Goal: Task Accomplishment & Management: Contribute content

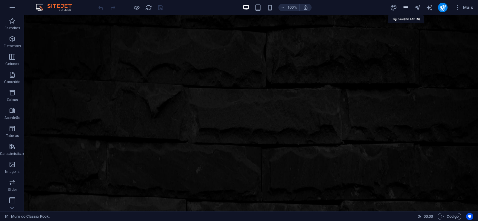
click at [406, 7] on icon "pages" at bounding box center [405, 7] width 7 height 7
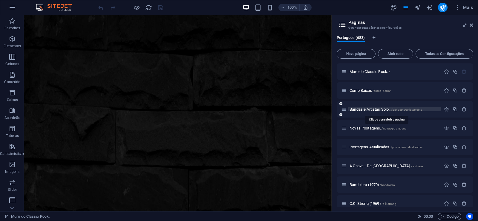
click at [358, 110] on span "Bandas e Artistas Solo.. /bandas-e-artistas-solo" at bounding box center [385, 109] width 73 height 4
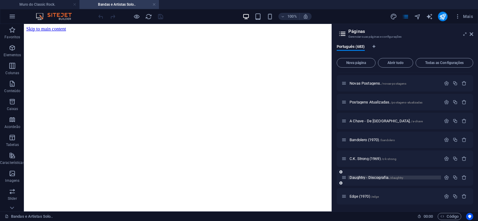
click at [0, 0] on span "Daughtry - Discografia. /daughtry" at bounding box center [0, 0] width 0 height 0
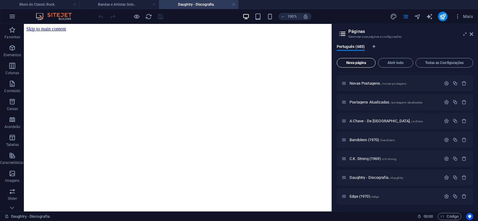
click at [0, 0] on span "Nova página" at bounding box center [0, 0] width 0 height 0
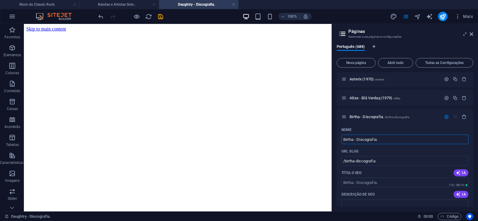
type input "Birtha - Discografia."
type input "/birtha-discografia"
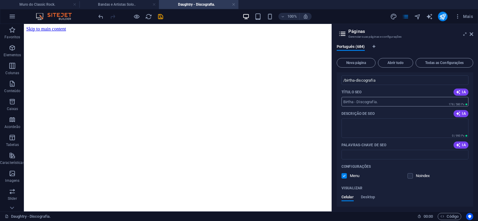
scroll to position [12925, 0]
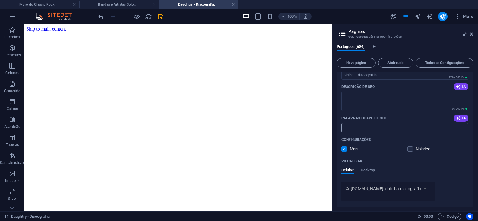
click at [372, 129] on input "Palavras-chave de SEO" at bounding box center [404, 128] width 127 height 10
paste input "Birtha - Discografia. Download."
type input "Birtha - Discografia. Download."
click at [366, 104] on textarea "Descrição de SEO" at bounding box center [404, 100] width 127 height 19
paste textarea "Formada em [GEOGRAPHIC_DATA], Birth foi uma banda de rock americana que surgiu …"
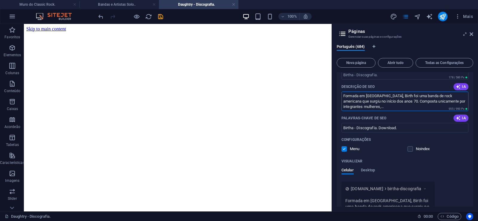
type textarea "Formada em [GEOGRAPHIC_DATA], Birth foi uma banda de rock americana que surgiu …"
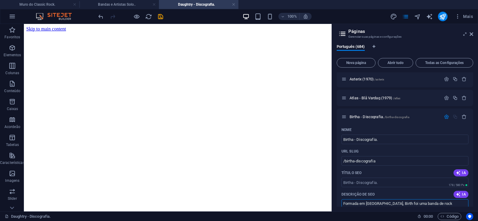
scroll to position [12844, 0]
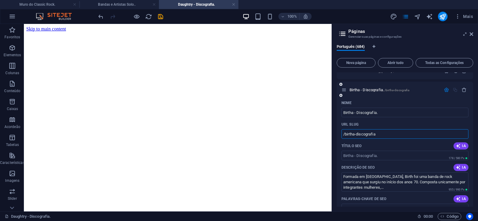
drag, startPoint x: 354, startPoint y: 135, endPoint x: 345, endPoint y: 139, distance: 9.8
click at [345, 139] on input "/birtha-discografia" at bounding box center [404, 134] width 127 height 10
click at [370, 133] on input "/birtha-discografia" at bounding box center [404, 134] width 127 height 10
drag, startPoint x: 355, startPoint y: 134, endPoint x: 392, endPoint y: 134, distance: 36.4
click at [392, 134] on input "/birtha-discografia" at bounding box center [404, 134] width 127 height 10
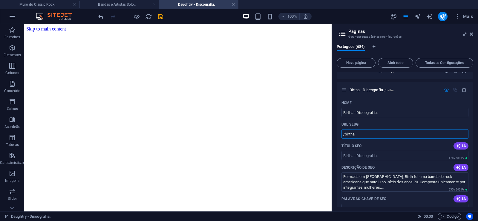
type input "/birtha"
click at [366, 91] on span "Birtha - Discografia. /birtha" at bounding box center [371, 90] width 44 height 4
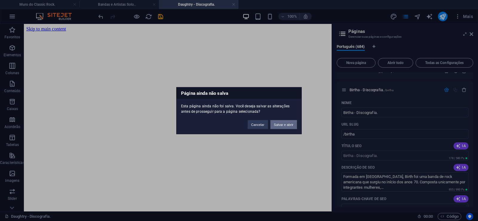
click at [282, 123] on button "Salvar e abrir" at bounding box center [283, 124] width 27 height 9
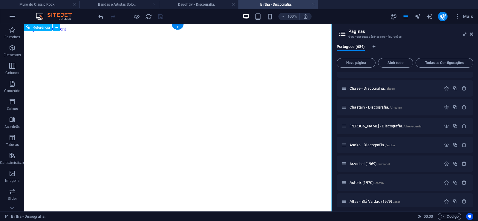
scroll to position [0, 0]
click at [472, 33] on icon at bounding box center [472, 34] width 4 height 5
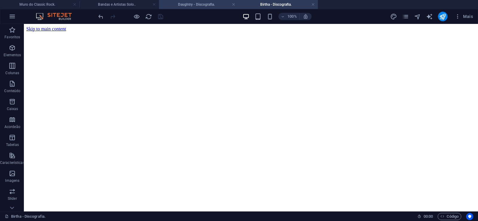
click at [182, 2] on h4 "Daughtry - Discografia." at bounding box center [198, 4] width 79 height 7
click figure
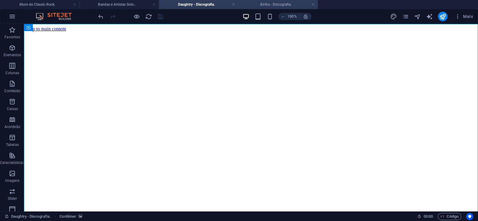
click at [263, 4] on h4 "Birtha - Discografia." at bounding box center [277, 4] width 79 height 7
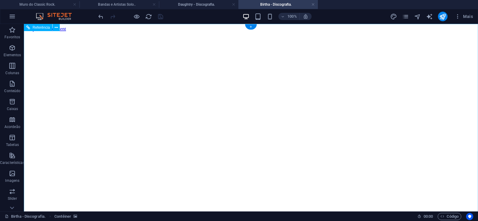
click at [36, 32] on figure at bounding box center [250, 32] width 449 height 0
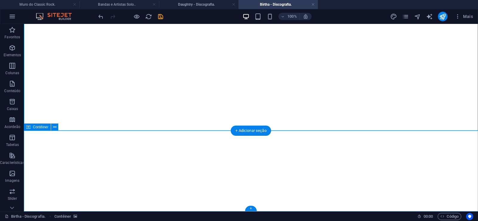
click div "Solte o conteúdo aqui ou Adicionar elementos Colar área de transferência"
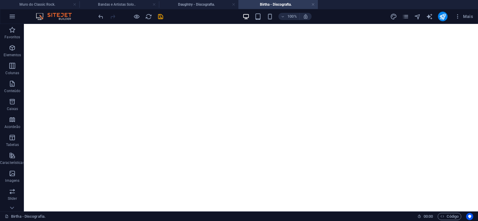
scroll to position [0, 0]
click figure
click div "Daughtry - Discografia."
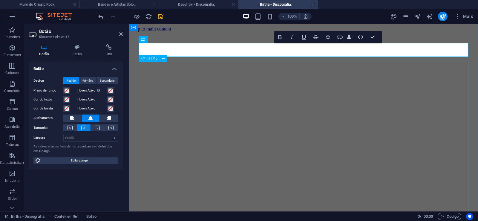
scroll to position [0, 4]
click div "Daughtry é uma banda norte-americana de rock liderada pelo ex-participante do p…"
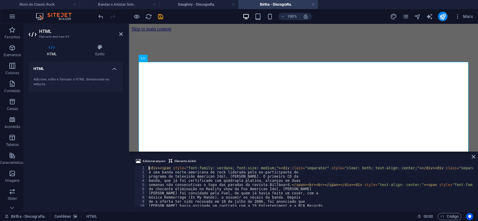
type textarea "da chocante eliminação no Reality show da Fox American Idol, [PERSON_NAME]"
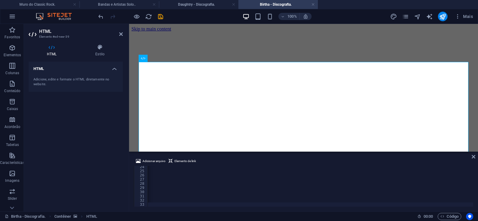
scroll to position [0, 19854]
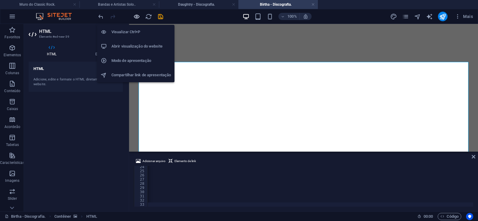
click at [135, 17] on icon "button" at bounding box center [136, 16] width 7 height 7
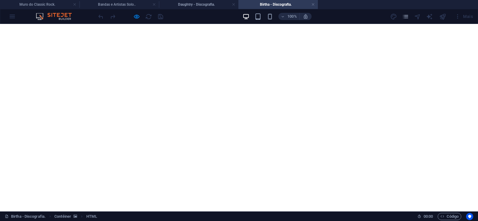
scroll to position [704, 0]
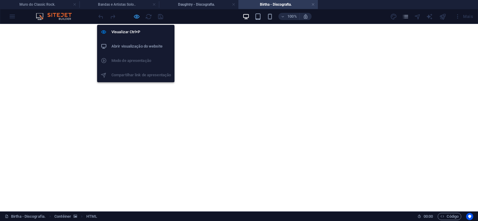
click at [136, 15] on icon "button" at bounding box center [136, 16] width 7 height 7
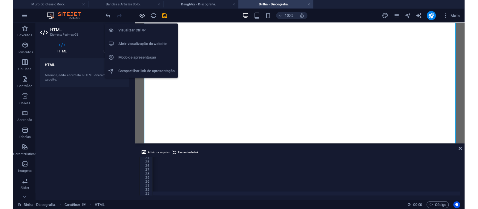
scroll to position [0, 19830]
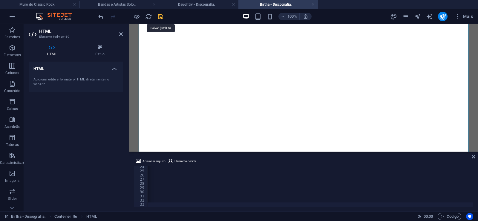
click at [158, 14] on icon "save" at bounding box center [160, 16] width 7 height 7
click at [313, 4] on link at bounding box center [313, 5] width 4 height 6
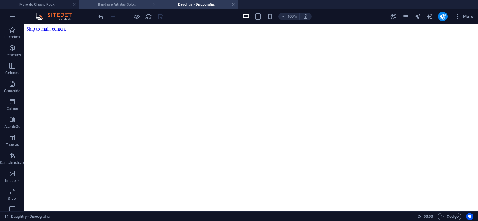
click at [111, 1] on h4 "Bandas e Artistas Solo.." at bounding box center [118, 4] width 79 height 7
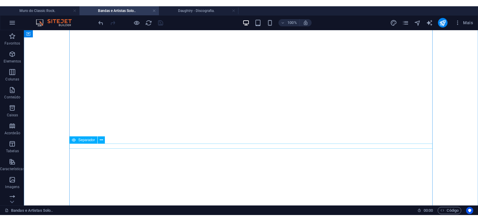
scroll to position [1379, 0]
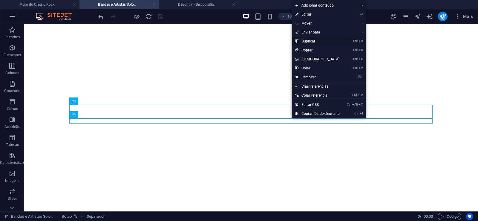
click at [308, 41] on link "Ctrl D Duplicar" at bounding box center [317, 41] width 51 height 9
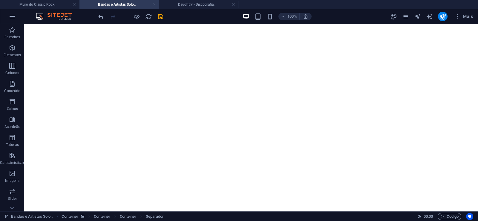
drag, startPoint x: 282, startPoint y: 134, endPoint x: 277, endPoint y: 121, distance: 13.5
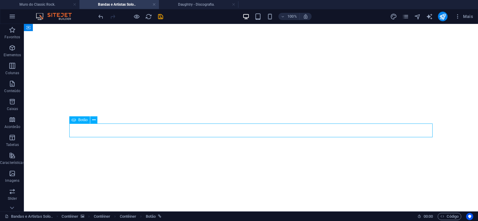
select select "px"
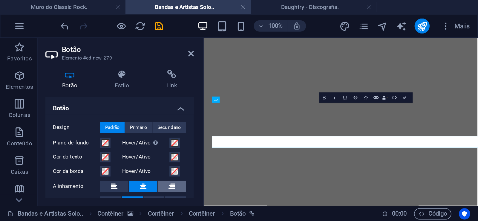
scroll to position [0, 4]
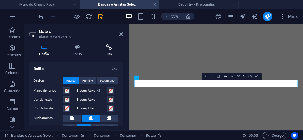
click at [109, 50] on h4 "Link" at bounding box center [109, 50] width 28 height 13
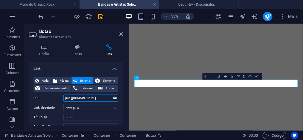
drag, startPoint x: 88, startPoint y: 99, endPoint x: 107, endPoint y: 101, distance: 18.9
click at [107, 101] on input "[URL][DOMAIN_NAME]" at bounding box center [90, 97] width 55 height 7
paste input "a"
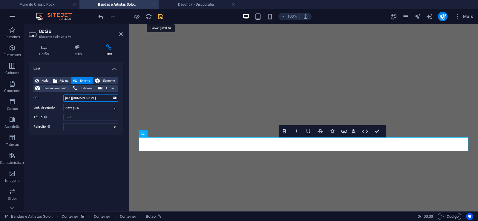
type input "[URL][DOMAIN_NAME]"
click at [161, 16] on icon "save" at bounding box center [160, 16] width 7 height 7
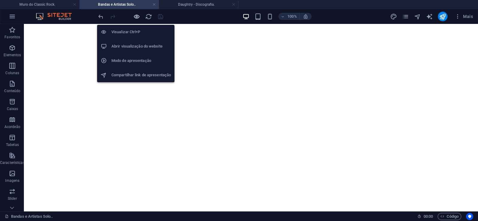
click at [136, 15] on icon "button" at bounding box center [136, 16] width 7 height 7
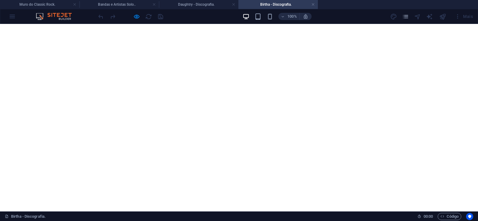
scroll to position [826, 0]
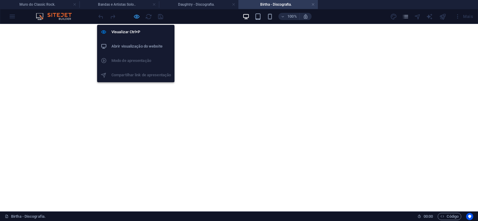
click at [135, 19] on icon "button" at bounding box center [136, 16] width 7 height 7
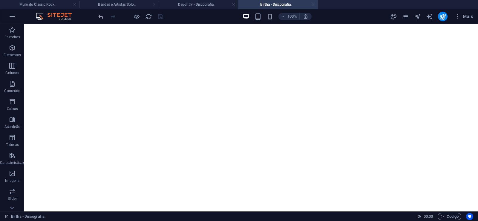
click at [313, 6] on link at bounding box center [313, 5] width 4 height 6
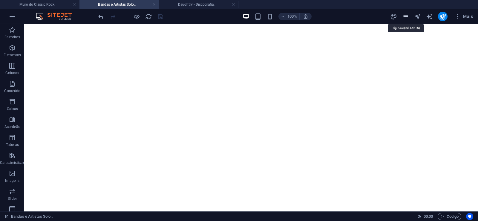
click at [405, 15] on icon "pages" at bounding box center [405, 16] width 7 height 7
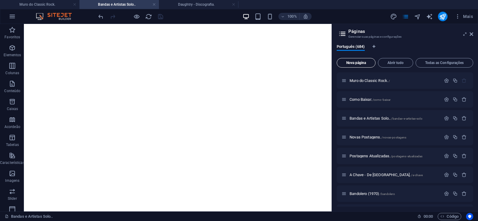
click at [356, 63] on span "Nova página" at bounding box center [355, 63] width 33 height 4
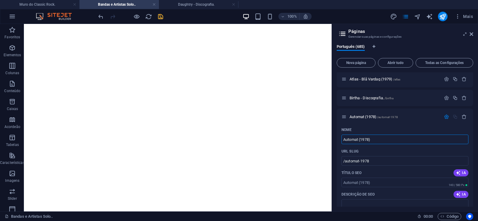
type input "Automat (1978)"
type input "/automat-1978"
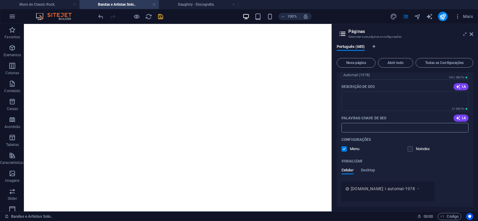
click at [372, 130] on input "Palavras-chave de SEO" at bounding box center [404, 128] width 127 height 10
paste input "Automat (1978) Download."
type input "Automat (1978) Download."
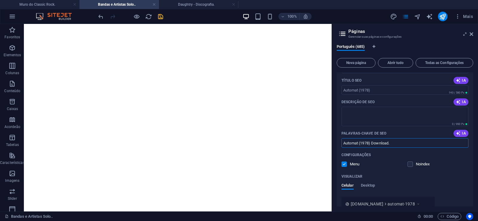
scroll to position [12917, 0]
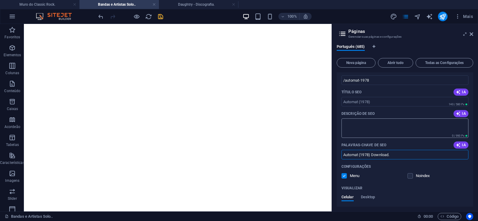
click at [371, 127] on textarea "Descrição de SEO" at bounding box center [404, 127] width 127 height 19
paste textarea "Automat é um álbum de música eletrônica instrumental composto pelos músicos [DE…"
click at [358, 108] on div "Nome Automat (1978) ​ URL SLUG /automat-1978 ​ Título SEO IA ​ 140 / 580 Px Des…" at bounding box center [405, 160] width 137 height 232
type textarea "Automat é um álbum de música eletrônica instrumental composto pelos músicos [DE…"
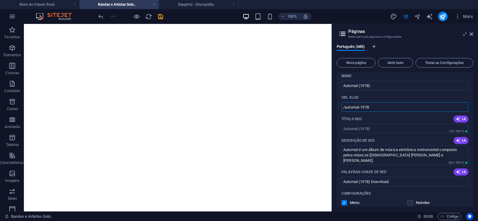
click at [359, 108] on input "/automat-1978" at bounding box center [404, 107] width 127 height 10
drag, startPoint x: 360, startPoint y: 107, endPoint x: 344, endPoint y: 113, distance: 17.2
click at [344, 112] on input "/automat-1978" at bounding box center [404, 107] width 127 height 10
click at [369, 107] on input "/automat-1978" at bounding box center [404, 107] width 127 height 10
drag, startPoint x: 360, startPoint y: 107, endPoint x: 382, endPoint y: 111, distance: 22.9
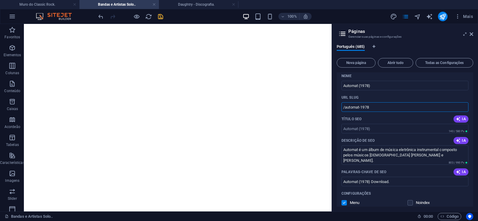
click at [382, 111] on input "/automat-1978" at bounding box center [404, 107] width 127 height 10
click at [394, 93] on div "URL SLUG" at bounding box center [404, 98] width 127 height 10
type input "/automat"
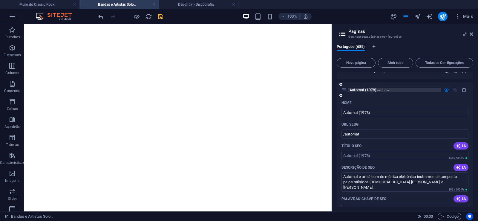
click at [362, 90] on span "Automat (1978) /automat" at bounding box center [369, 90] width 40 height 4
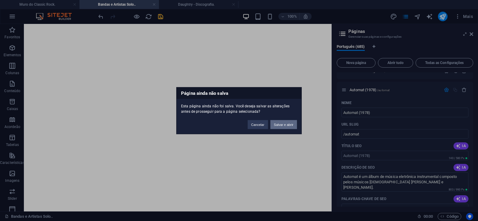
click at [280, 123] on button "Salvar e abrir" at bounding box center [283, 124] width 27 height 9
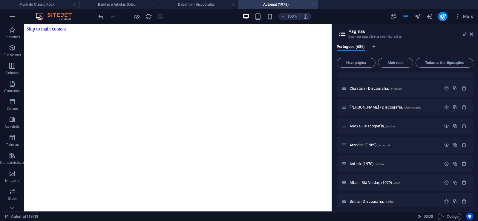
scroll to position [0, 0]
click at [472, 34] on icon at bounding box center [472, 34] width 4 height 5
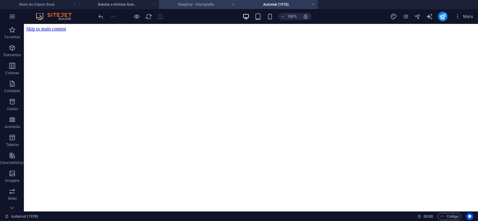
click at [192, 5] on h4 "Daughtry - Discografia." at bounding box center [198, 4] width 79 height 7
click figure
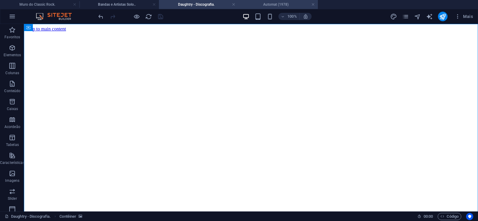
click at [272, 6] on h4 "Automat (1978)" at bounding box center [277, 4] width 79 height 7
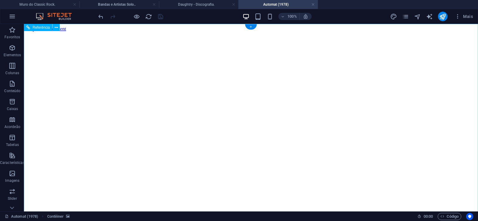
click at [42, 32] on figure at bounding box center [250, 32] width 449 height 0
drag, startPoint x: 451, startPoint y: 105, endPoint x: 468, endPoint y: 213, distance: 109.8
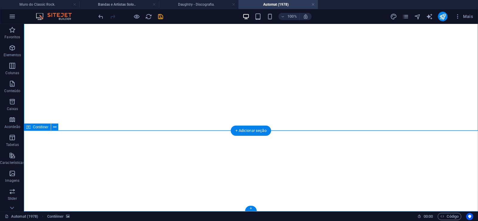
click div "Solte o conteúdo aqui ou Adicionar elementos Colar área de transferência"
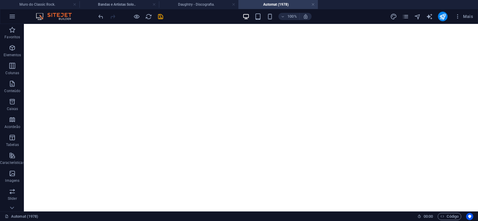
scroll to position [0, 0]
click figure
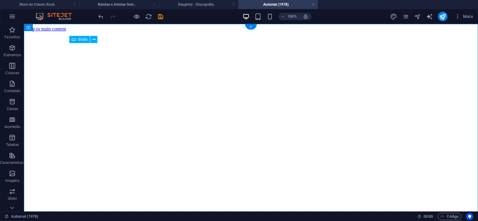
click div "Daughtry - Discografia."
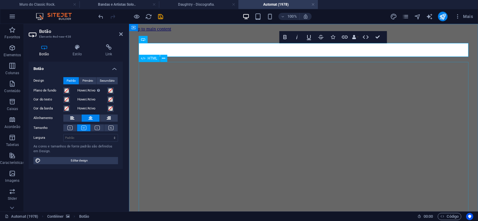
scroll to position [0, 5]
click div "Daughtry é uma banda norte-americana de rock liderada pelo ex-participante do p…"
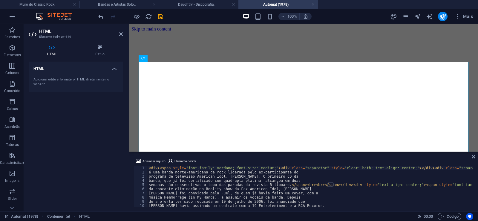
click at [330, 201] on div "<div><span style="font-family: verdana; font-size: medium;"><div class="separat…" at bounding box center [303, 186] width 339 height 41
type textarea "de a oferta ter sido recusada em 10 de julho de 2006, foi anunciado que"
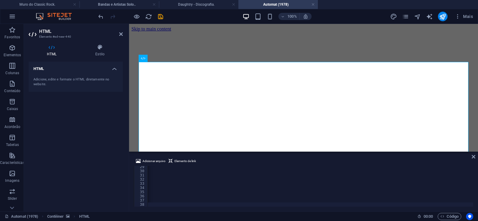
scroll to position [0, 19854]
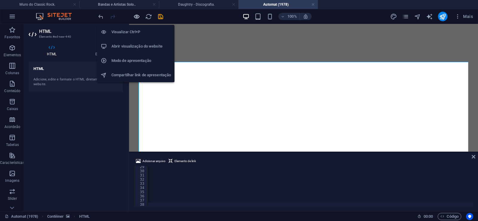
click at [135, 15] on icon "button" at bounding box center [136, 16] width 7 height 7
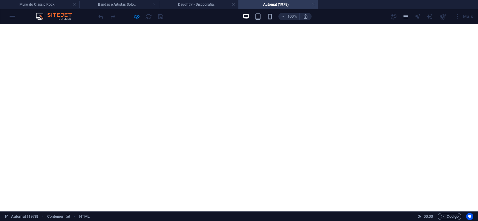
scroll to position [476, 0]
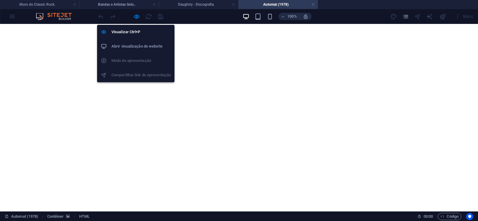
drag, startPoint x: 136, startPoint y: 17, endPoint x: 100, endPoint y: 67, distance: 61.8
click at [136, 16] on icon "button" at bounding box center [136, 16] width 7 height 7
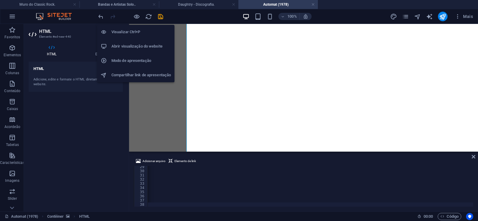
scroll to position [0, 19830]
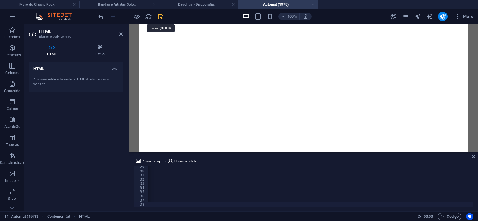
click at [163, 17] on icon "save" at bounding box center [160, 16] width 7 height 7
click at [314, 4] on link at bounding box center [313, 5] width 4 height 6
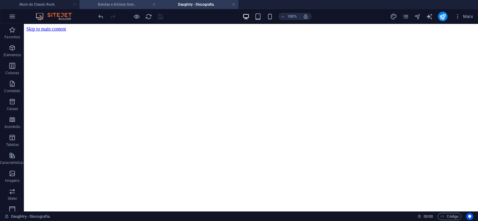
click at [114, 4] on h4 "Bandas e Artistas Solo.." at bounding box center [118, 4] width 79 height 7
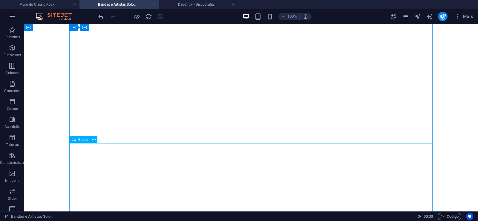
scroll to position [891, 0]
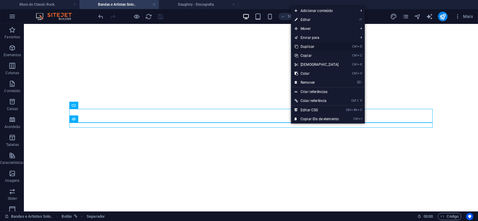
drag, startPoint x: 306, startPoint y: 46, endPoint x: 277, endPoint y: 53, distance: 29.8
click at [306, 46] on link "Ctrl D Duplicar" at bounding box center [316, 46] width 51 height 9
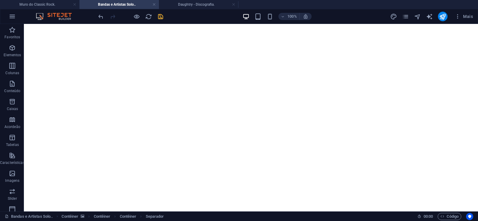
drag, startPoint x: 286, startPoint y: 138, endPoint x: 282, endPoint y: 125, distance: 12.8
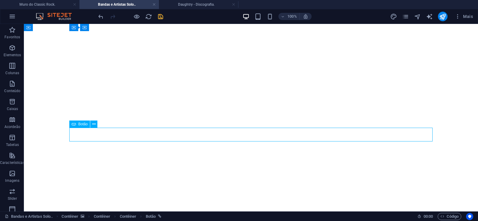
select select "px"
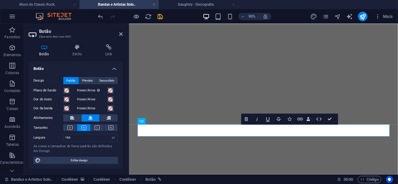
click at [109, 44] on div "Botão Estilo Link Botão Design Padrão Primário Secundário Plano de fundo Hover/…" at bounding box center [76, 106] width 104 height 135
click at [109, 50] on icon at bounding box center [109, 47] width 28 height 6
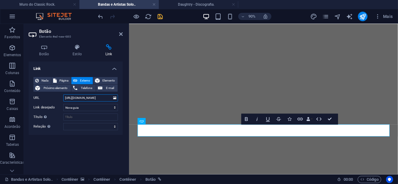
drag, startPoint x: 88, startPoint y: 98, endPoint x: 113, endPoint y: 100, distance: 24.9
click at [113, 100] on input "[URL][DOMAIN_NAME]" at bounding box center [90, 97] width 55 height 7
paste input "/automat"
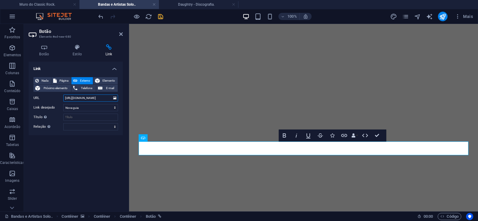
type input "[URL][DOMAIN_NAME]"
click at [163, 18] on icon "save" at bounding box center [160, 16] width 7 height 7
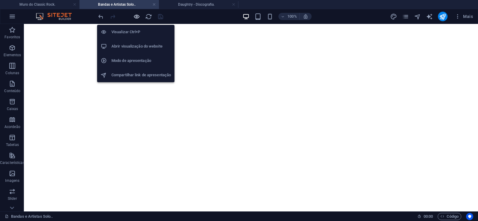
click at [136, 15] on icon "button" at bounding box center [136, 16] width 7 height 7
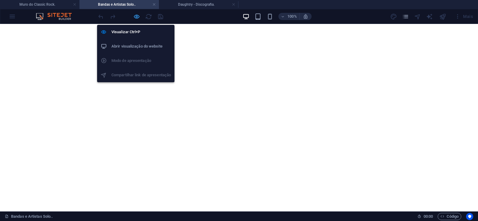
drag, startPoint x: 136, startPoint y: 15, endPoint x: 180, endPoint y: 87, distance: 84.5
click at [136, 15] on icon "button" at bounding box center [136, 16] width 7 height 7
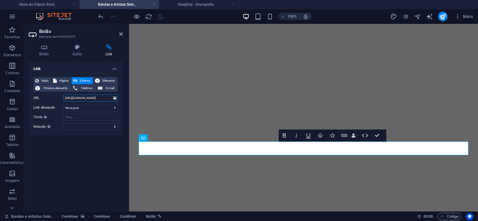
click at [87, 98] on input "[URL][DOMAIN_NAME]" at bounding box center [90, 97] width 55 height 7
type input "[URL][DOMAIN_NAME]"
click at [163, 17] on icon "save" at bounding box center [160, 16] width 7 height 7
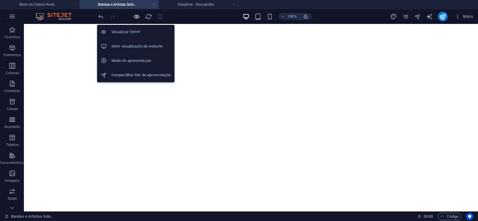
click at [134, 16] on icon "button" at bounding box center [136, 16] width 7 height 7
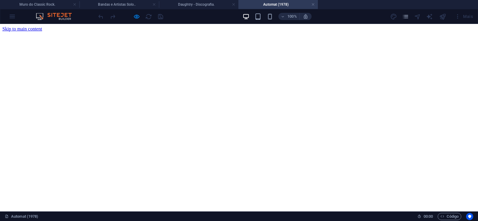
scroll to position [0, 0]
click at [311, 4] on h4 "Automat (1978)" at bounding box center [277, 4] width 79 height 7
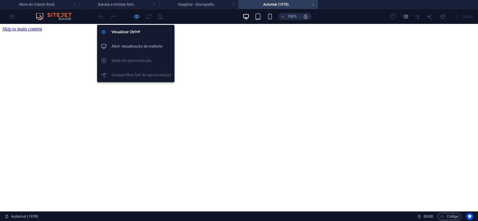
click at [135, 18] on icon "button" at bounding box center [136, 16] width 7 height 7
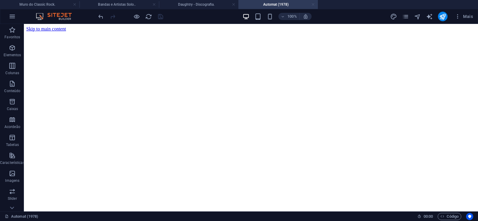
click at [314, 6] on link at bounding box center [313, 5] width 4 height 6
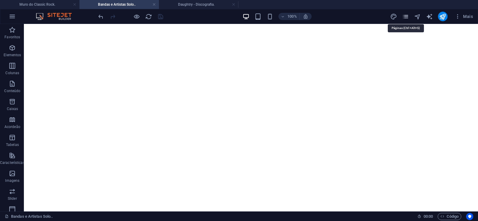
click at [404, 16] on icon "pages" at bounding box center [405, 16] width 7 height 7
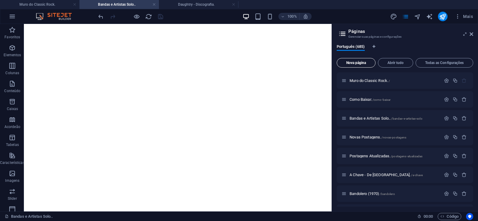
click at [361, 64] on span "Nova página" at bounding box center [355, 63] width 33 height 4
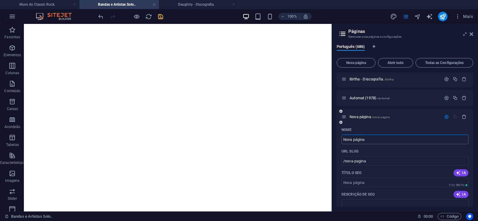
paste input "Aum - Belorizonte (1983)"
type input "Aum - Belorizonte (1983)"
type input "/aum-belorizonte-1983"
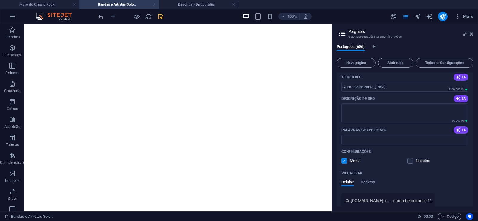
scroll to position [12963, 0]
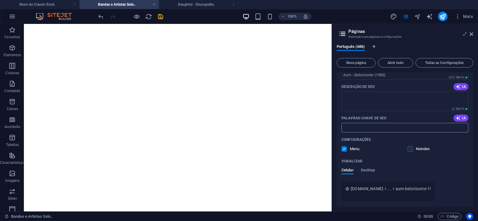
click at [364, 128] on input "Palavras-chave de SEO" at bounding box center [404, 128] width 127 height 10
paste input "Aum - Belorizonte (1983) Download."
type input "Aum - Belorizonte (1983) Download."
click at [355, 99] on textarea "Descrição de SEO" at bounding box center [404, 100] width 127 height 19
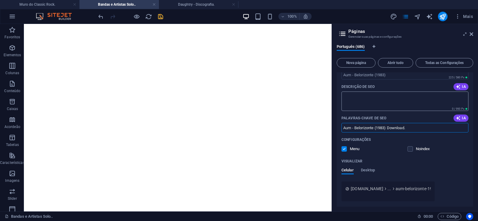
click at [355, 99] on textarea "Descrição de SEO" at bounding box center [404, 100] width 127 height 19
paste textarea "Aum foi um grupo instrumental formado por cinco músicos de [GEOGRAPHIC_DATA], n…"
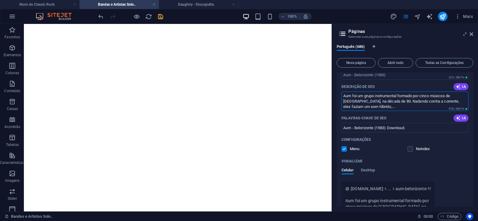
click at [370, 159] on div "Visualizar" at bounding box center [404, 161] width 127 height 10
type textarea "Aum foi um grupo instrumental formado por cinco músicos de [GEOGRAPHIC_DATA], n…"
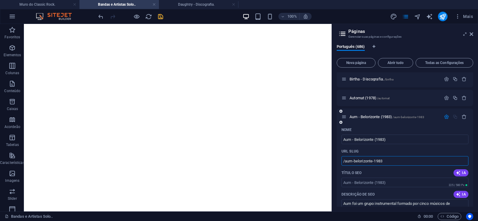
drag, startPoint x: 353, startPoint y: 162, endPoint x: 346, endPoint y: 165, distance: 8.0
click at [346, 165] on input "/aum-belorizonte-1983" at bounding box center [404, 161] width 127 height 10
click at [373, 163] on input "/aum-belorizonte-1983" at bounding box center [404, 161] width 127 height 10
drag, startPoint x: 353, startPoint y: 160, endPoint x: 394, endPoint y: 160, distance: 41.2
click at [394, 160] on input "/aum-belorizonte-1983" at bounding box center [404, 161] width 127 height 10
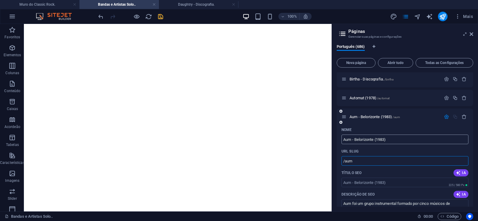
type input "/aum"
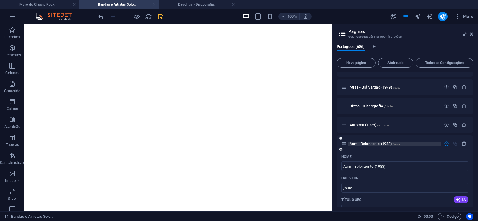
click at [371, 144] on span "Aum - Belorizonte (1983) /aum" at bounding box center [374, 143] width 50 height 4
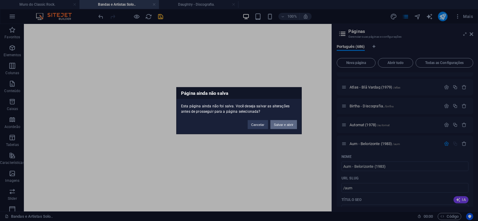
click at [290, 125] on button "Salvar e abrir" at bounding box center [283, 124] width 27 height 9
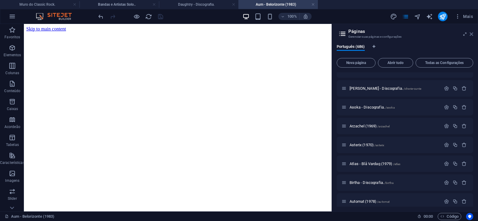
scroll to position [0, 0]
click at [471, 33] on icon at bounding box center [472, 34] width 4 height 5
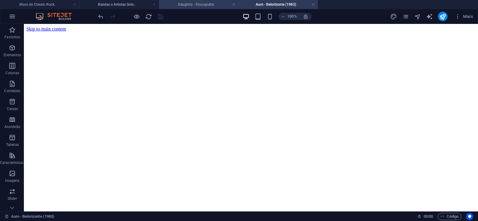
click at [179, 5] on h4 "Daughtry - Discografia." at bounding box center [198, 4] width 79 height 7
click figure
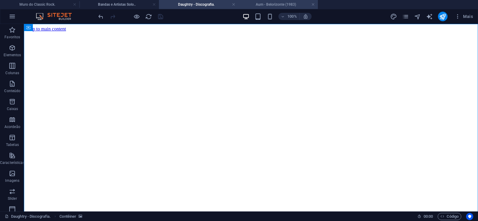
click at [275, 4] on h4 "Aum - Belorizonte (1983)" at bounding box center [277, 4] width 79 height 7
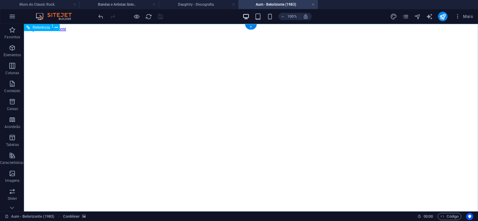
click at [44, 32] on figure at bounding box center [250, 32] width 449 height 0
drag, startPoint x: 451, startPoint y: 105, endPoint x: 469, endPoint y: 212, distance: 108.7
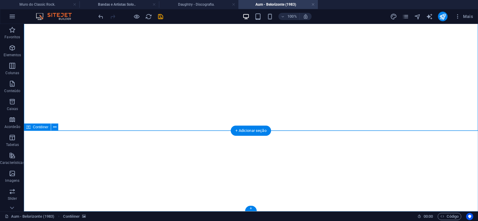
click div "Solte o conteúdo aqui ou Adicionar elementos Colar área de transferência"
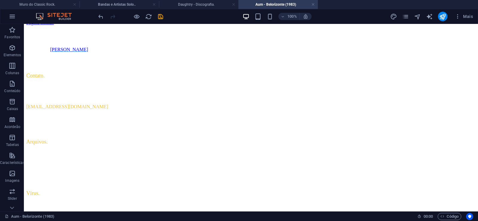
scroll to position [0, 0]
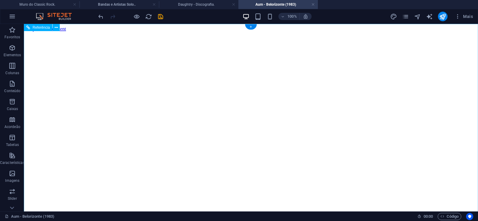
click figure
click div "Daughtry - Discografia."
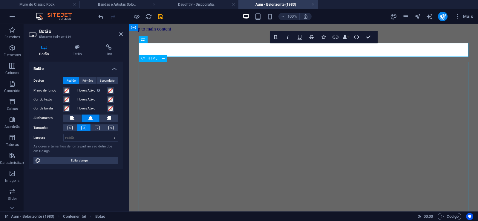
scroll to position [0, 5]
click div "Daughtry é uma banda norte-americana de rock liderada pelo ex-participante do p…"
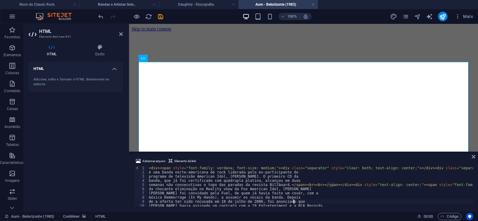
type textarea "de a oferta ter sido recusada em 10 de julho de 2006, foi anunciado que"
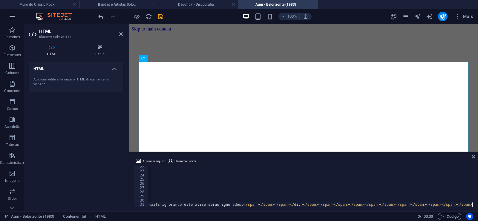
scroll to position [0, 13513]
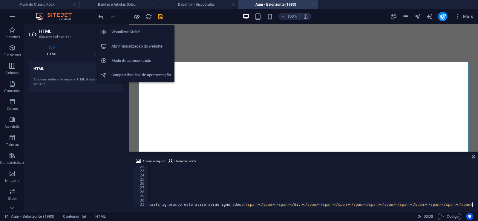
click at [137, 17] on icon "button" at bounding box center [136, 16] width 7 height 7
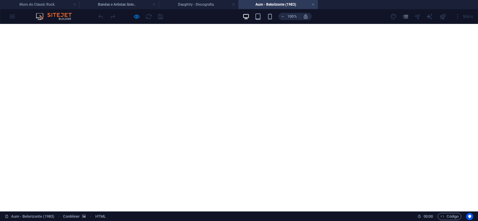
scroll to position [91, 0]
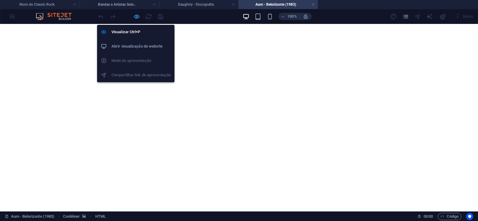
click at [135, 13] on icon "button" at bounding box center [136, 16] width 7 height 7
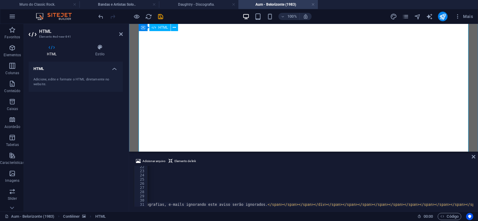
scroll to position [89, 0]
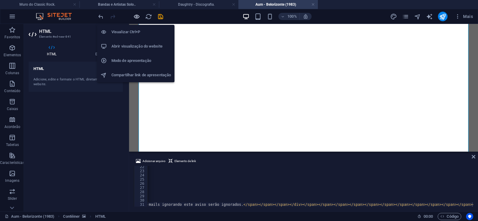
click at [134, 16] on icon "button" at bounding box center [136, 16] width 7 height 7
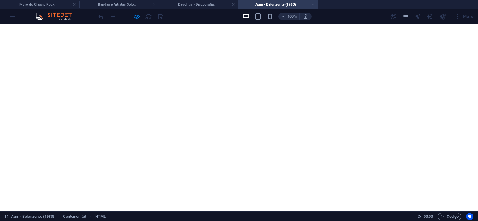
scroll to position [43, 0]
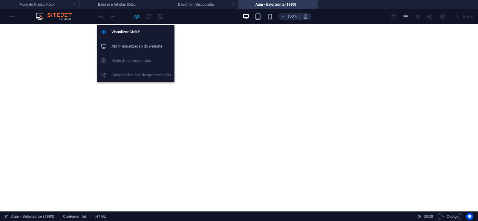
click at [136, 15] on icon "button" at bounding box center [136, 16] width 7 height 7
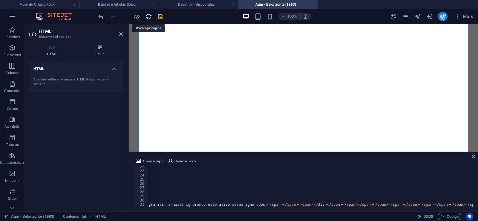
scroll to position [0, 13489]
click at [159, 18] on icon "save" at bounding box center [160, 16] width 7 height 7
drag, startPoint x: 313, startPoint y: 3, endPoint x: 285, endPoint y: 4, distance: 28.4
click at [313, 3] on link at bounding box center [313, 5] width 4 height 6
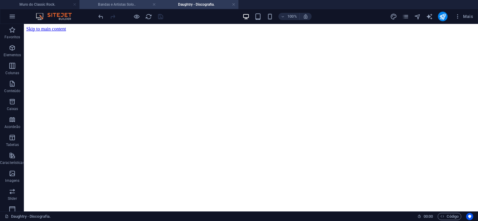
click at [121, 2] on h4 "Bandas e Artistas Solo.." at bounding box center [118, 4] width 79 height 7
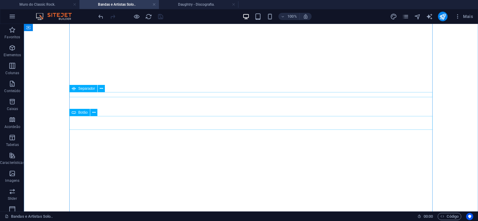
scroll to position [922, 0]
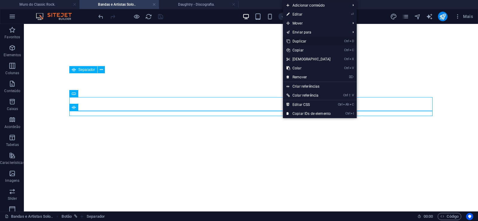
click at [303, 42] on link "Ctrl D Duplicar" at bounding box center [308, 41] width 51 height 9
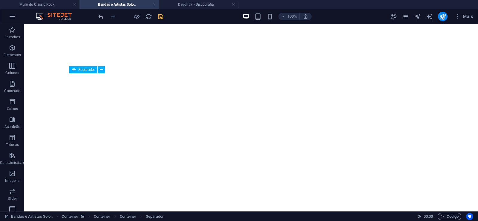
drag, startPoint x: 282, startPoint y: 126, endPoint x: 268, endPoint y: 116, distance: 17.3
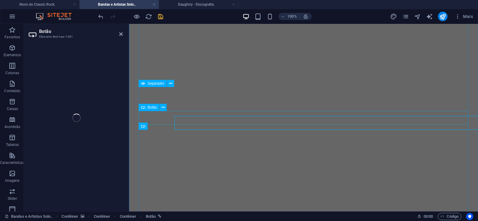
select select "px"
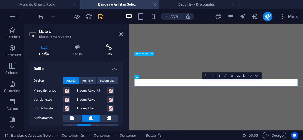
click at [110, 50] on icon at bounding box center [109, 47] width 28 height 6
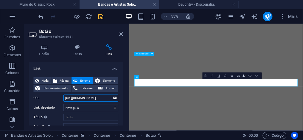
drag, startPoint x: 89, startPoint y: 99, endPoint x: 103, endPoint y: 97, distance: 14.4
click at [103, 97] on input "[URL][DOMAIN_NAME]" at bounding box center [90, 97] width 55 height 7
paste input "m"
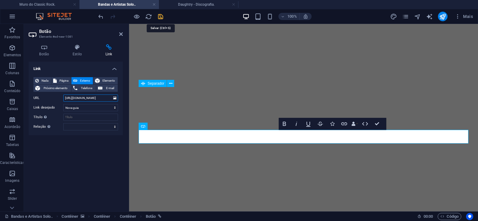
type input "[URL][DOMAIN_NAME]"
click at [161, 14] on icon "save" at bounding box center [160, 16] width 7 height 7
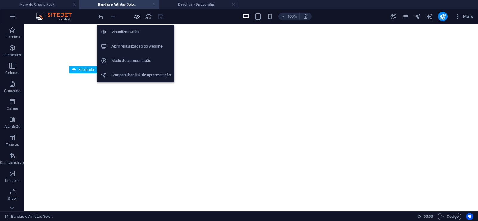
click at [135, 17] on icon "button" at bounding box center [136, 16] width 7 height 7
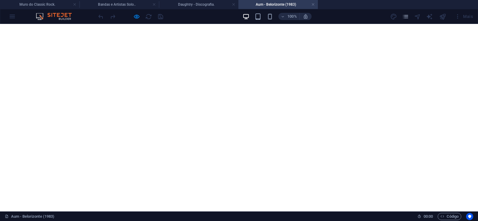
scroll to position [409, 0]
click at [313, 5] on link at bounding box center [313, 5] width 4 height 6
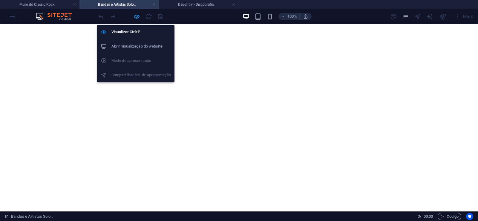
click at [134, 18] on icon "button" at bounding box center [136, 16] width 7 height 7
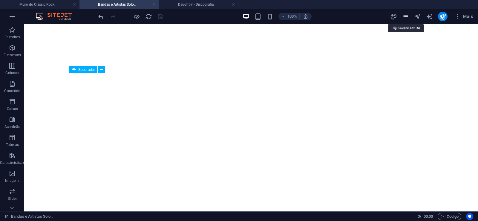
click at [407, 17] on icon "pages" at bounding box center [405, 16] width 7 height 7
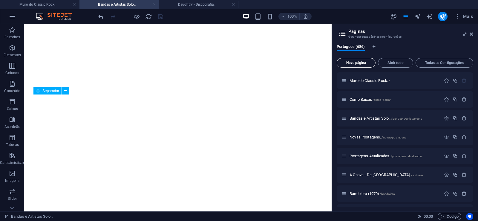
click at [355, 62] on span "Nova página" at bounding box center [355, 63] width 33 height 4
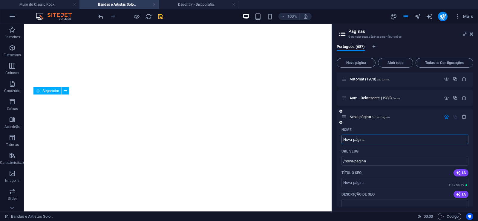
paste input "Atlee - Flying Ahead (1970)"
type input "Atlee - Flying Ahead (1970)"
type input "/atlee-flying-ahead-1970"
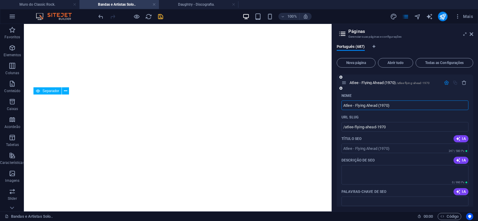
scroll to position [12954, 0]
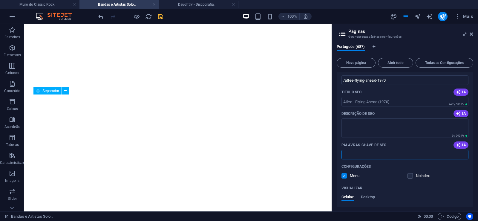
click at [369, 157] on input "Palavras-chave de SEO" at bounding box center [404, 155] width 127 height 10
paste input "Atlee - Flying Ahead (1970) Download."
type input "Atlee - Flying Ahead (1970) Download."
click at [371, 130] on textarea "Descrição de SEO" at bounding box center [404, 127] width 127 height 19
paste textarea "Atlee foi uma banda de rock norte-americana formada na [GEOGRAPHIC_DATA] no fin…"
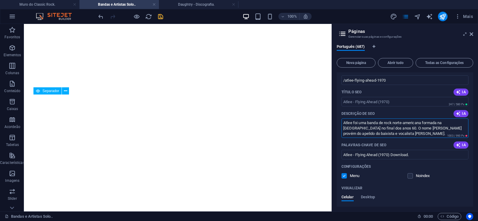
drag, startPoint x: 359, startPoint y: 134, endPoint x: 394, endPoint y: 136, distance: 35.0
click at [394, 136] on textarea "Atlee foi uma banda de rock norte-americana formada na [GEOGRAPHIC_DATA] no fin…" at bounding box center [404, 127] width 127 height 19
type textarea "Atlee foi uma banda de rock norte-americana formada na [GEOGRAPHIC_DATA] no fin…"
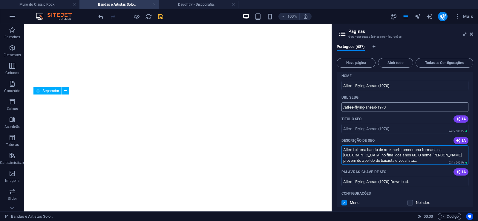
click at [364, 108] on input "/atlee-flying-ahead-1970" at bounding box center [404, 107] width 127 height 10
drag, startPoint x: 364, startPoint y: 110, endPoint x: 344, endPoint y: 113, distance: 20.3
click at [344, 112] on input "/atlee-flying-ahead-1970" at bounding box center [404, 107] width 127 height 10
click at [380, 106] on input "/atlee-flying-ahead-1970" at bounding box center [404, 107] width 127 height 10
click at [364, 108] on input "/atlee-flying-ahead-1970" at bounding box center [404, 107] width 127 height 10
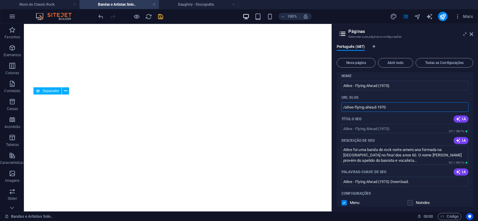
drag, startPoint x: 364, startPoint y: 108, endPoint x: 393, endPoint y: 106, distance: 29.3
click at [393, 106] on input "/atlee-flying-ahead-1970" at bounding box center [404, 107] width 127 height 10
type input "/atlee-flying"
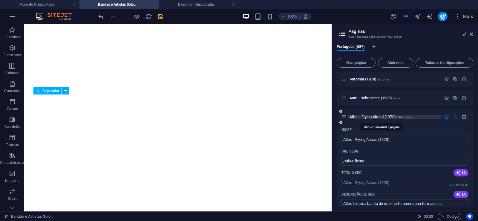
click at [365, 117] on span "Atlee - Flying Ahead (1970) /atlee-flying" at bounding box center [380, 116] width 63 height 4
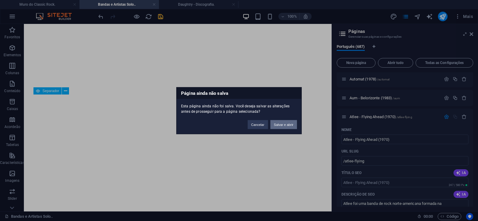
click at [293, 126] on button "Salvar e abrir" at bounding box center [283, 124] width 27 height 9
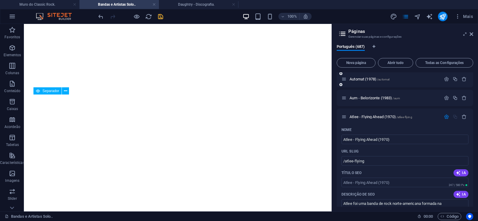
click at [356, 87] on div "Automat (1978) /automat" at bounding box center [405, 79] width 137 height 16
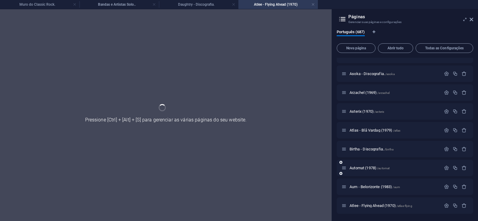
click at [354, 160] on div "Automat (1978) /automat" at bounding box center [405, 168] width 137 height 16
click at [373, 160] on div "Automat (1978) /automat" at bounding box center [405, 168] width 137 height 16
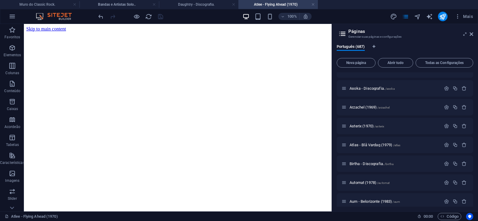
scroll to position [0, 0]
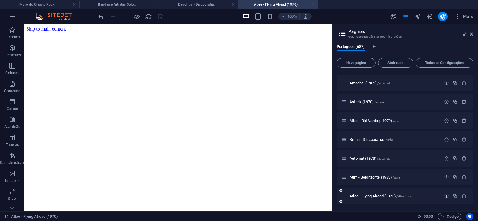
click at [445, 196] on icon "button" at bounding box center [446, 195] width 5 height 5
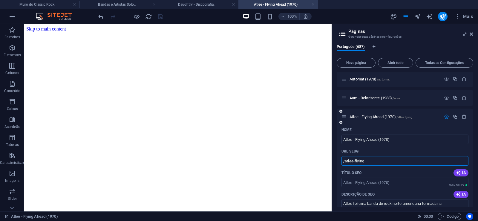
drag, startPoint x: 353, startPoint y: 161, endPoint x: 372, endPoint y: 161, distance: 18.8
click at [372, 161] on input "/atlee-flying" at bounding box center [404, 161] width 127 height 10
type input "/atlee"
click at [471, 34] on icon at bounding box center [472, 34] width 4 height 5
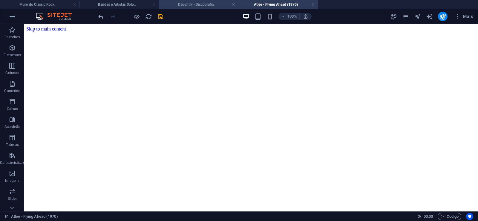
click at [193, 4] on h4 "Daughtry - Discografia." at bounding box center [198, 4] width 79 height 7
click figure
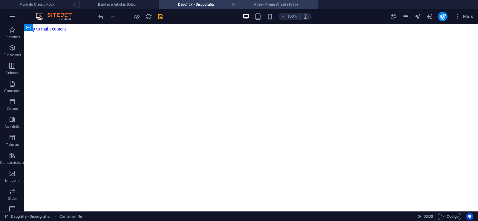
click at [266, 5] on h4 "Atlee - Flying Ahead (1970)" at bounding box center [277, 4] width 79 height 7
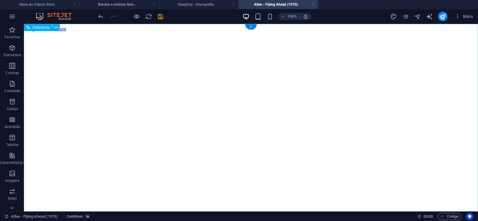
click at [49, 32] on figure at bounding box center [250, 32] width 449 height 0
drag, startPoint x: 451, startPoint y: 106, endPoint x: 470, endPoint y: 213, distance: 108.4
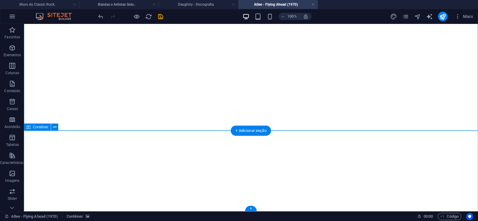
click div "Solte o conteúdo aqui ou Adicionar elementos Colar área de transferência"
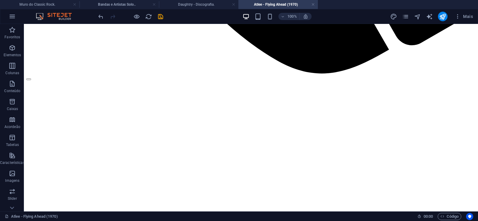
scroll to position [0, 0]
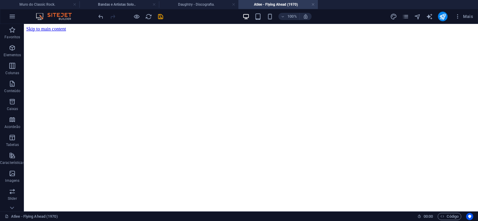
drag, startPoint x: 451, startPoint y: 180, endPoint x: 444, endPoint y: 4, distance: 175.8
click figure
click div "Daughtry - Discografia."
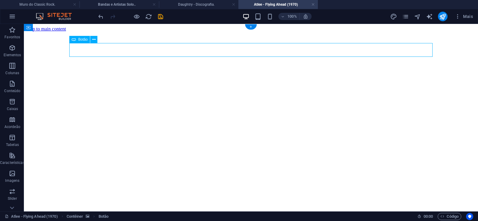
click div "Daughtry - Discografia."
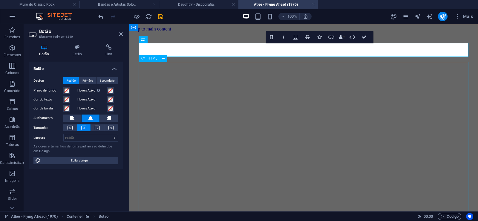
scroll to position [0, 5]
click div "Daughtry é uma banda norte-americana de rock liderada pelo ex-participante do p…"
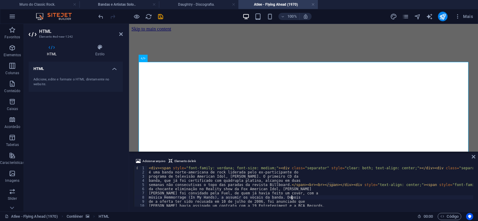
type textarea "música Hemmorrage (In My Hands), a assumir os vocais da banda. Depois"
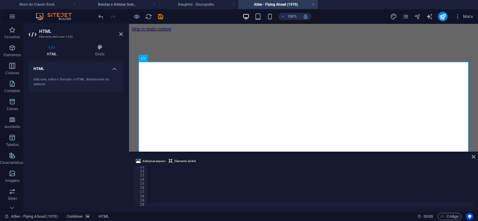
scroll to position [0, 19854]
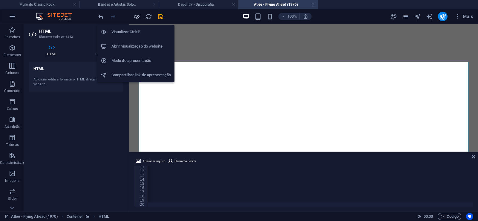
click at [135, 17] on icon "button" at bounding box center [136, 16] width 7 height 7
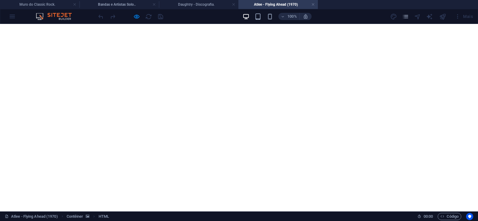
scroll to position [446, 0]
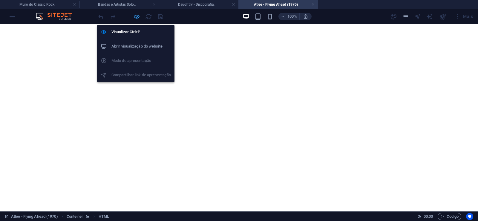
click at [135, 17] on icon "button" at bounding box center [136, 16] width 7 height 7
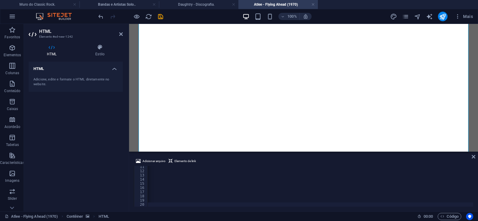
scroll to position [0, 19830]
click at [158, 15] on icon "save" at bounding box center [160, 16] width 7 height 7
click at [313, 5] on link at bounding box center [313, 5] width 4 height 6
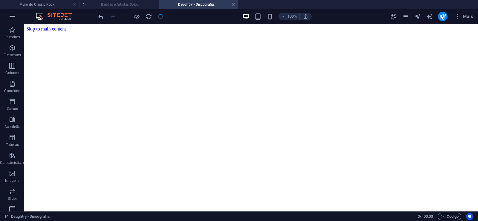
click at [120, 6] on ul "Muro do Classic Rock. Bandas e Artistas Solo.. Daughtry - Discografia." at bounding box center [239, 4] width 478 height 9
click at [119, 5] on h4 "Bandas e Artistas Solo.." at bounding box center [118, 4] width 79 height 7
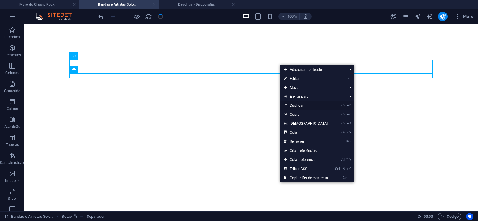
click at [296, 103] on link "Ctrl D Duplicar" at bounding box center [305, 105] width 51 height 9
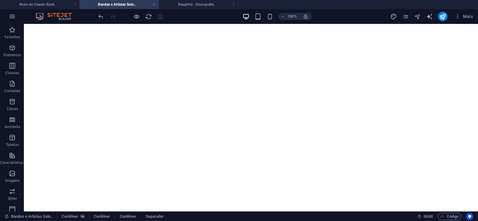
drag, startPoint x: 281, startPoint y: 95, endPoint x: 278, endPoint y: 79, distance: 16.8
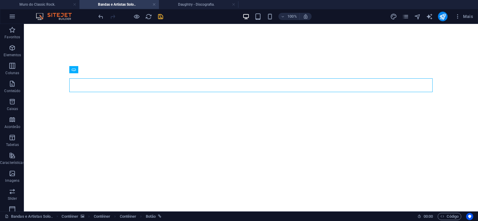
select select "px"
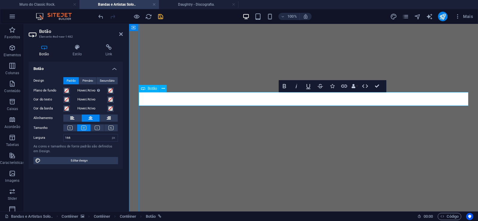
drag, startPoint x: 315, startPoint y: 99, endPoint x: 288, endPoint y: 98, distance: 26.3
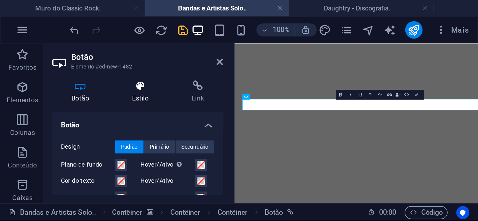
scroll to position [0, 4]
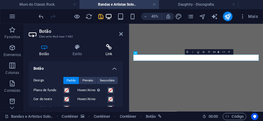
click at [110, 49] on icon at bounding box center [109, 47] width 28 height 6
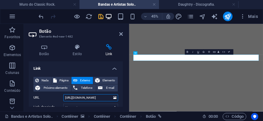
drag, startPoint x: 88, startPoint y: 99, endPoint x: 96, endPoint y: 98, distance: 8.2
click at [96, 98] on input "[URL][DOMAIN_NAME]" at bounding box center [90, 97] width 55 height 7
paste input "ee"
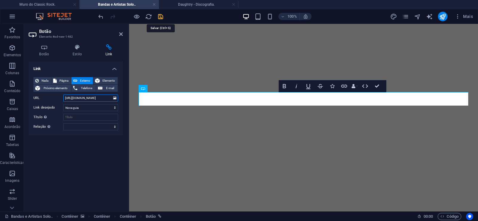
type input "[URL][DOMAIN_NAME]"
click at [157, 14] on icon "save" at bounding box center [160, 16] width 7 height 7
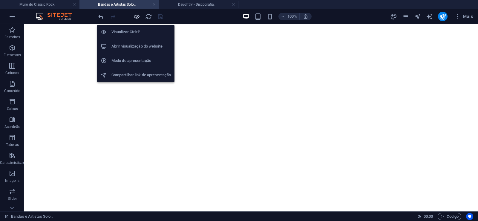
click at [137, 15] on icon "button" at bounding box center [136, 16] width 7 height 7
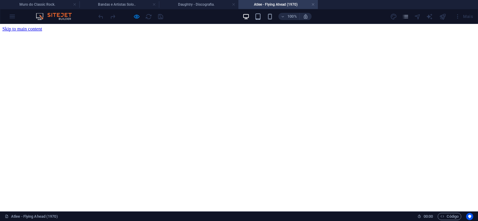
scroll to position [0, 0]
click at [312, 4] on link at bounding box center [313, 5] width 4 height 6
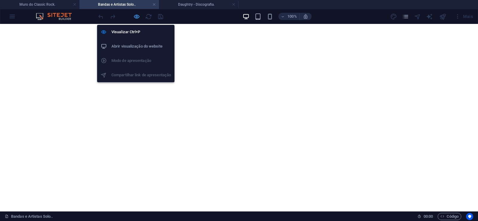
click at [137, 16] on icon "button" at bounding box center [136, 16] width 7 height 7
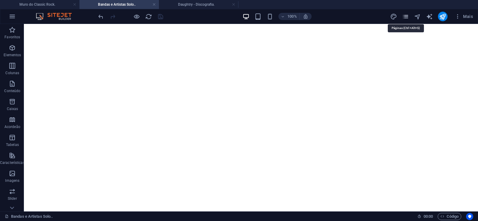
click at [407, 18] on icon "pages" at bounding box center [405, 16] width 7 height 7
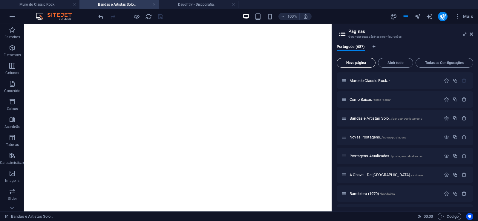
click at [357, 59] on button "Nova página" at bounding box center [356, 63] width 39 height 10
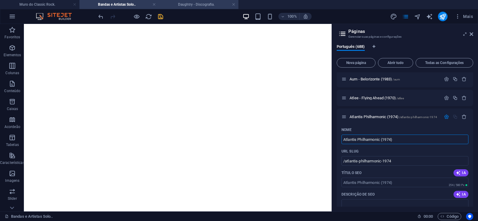
type input "Atlantis Philharmonic (1974)"
type input "/atlantis-philharmonic-1974"
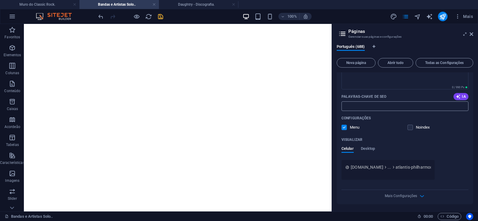
click at [372, 109] on input "Palavras-chave de SEO" at bounding box center [404, 106] width 127 height 10
paste input "Atlantis Philharmonic (1974) Download."
click at [362, 89] on textarea "Descrição de SEO" at bounding box center [404, 79] width 127 height 19
type input "Atlantis Philharmonic (1974) Download."
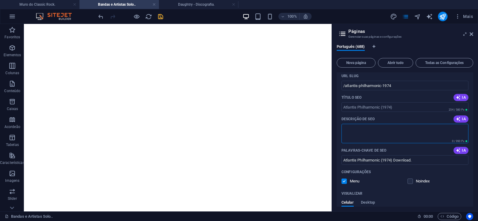
paste textarea "Atlantis Philharmonic é banda formada em [GEOGRAPHIC_DATA], [GEOGRAPHIC_DATA], …"
type textarea "Atlantis Philharmonic é banda formada em [GEOGRAPHIC_DATA], [GEOGRAPHIC_DATA], …"
click at [362, 132] on textarea "Descrição de SEO" at bounding box center [404, 133] width 127 height 19
paste textarea "Atlantis Philharmonic é banda formada em [GEOGRAPHIC_DATA], [GEOGRAPHIC_DATA], …"
type textarea "Atlantis Philharmonic é banda formada em [GEOGRAPHIC_DATA], [GEOGRAPHIC_DATA], …"
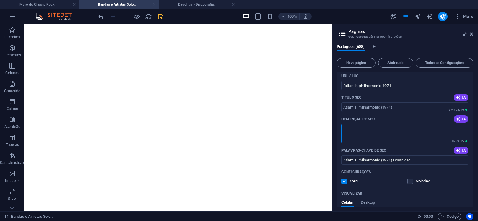
click at [388, 135] on textarea "Descrição de SEO" at bounding box center [404, 133] width 127 height 19
paste textarea "Atlantis Philharmonic é banda formada em [GEOGRAPHIC_DATA], [GEOGRAPHIC_DATA], …"
type textarea "Atlantis Philharmonic é banda formada em [GEOGRAPHIC_DATA], [GEOGRAPHIC_DATA], …"
click at [388, 135] on textarea "Descrição de SEO" at bounding box center [404, 133] width 127 height 19
click at [351, 131] on textarea "Descrição de SEO" at bounding box center [404, 133] width 127 height 19
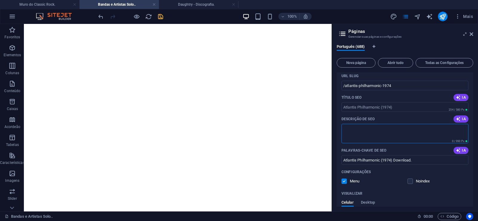
paste textarea "Atlantis Philharmonic é banda formada em [GEOGRAPHIC_DATA], [GEOGRAPHIC_DATA], …"
type textarea "Atlantis Philharmonic é banda formada em [GEOGRAPHIC_DATA], [GEOGRAPHIC_DATA], …"
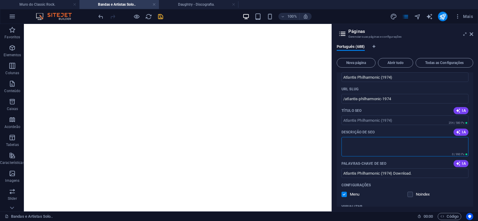
scroll to position [12995, 0]
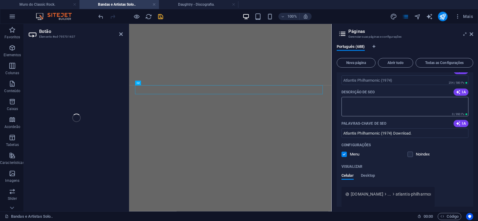
click at [355, 103] on textarea "Descrição de SEO" at bounding box center [404, 106] width 127 height 19
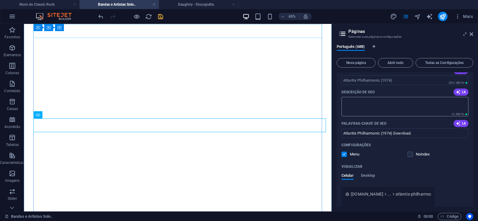
click at [367, 100] on textarea "Descrição de SEO" at bounding box center [404, 106] width 127 height 19
paste textarea "Atlantis Philharmonic é banda formada em [GEOGRAPHIC_DATA], [GEOGRAPHIC_DATA], …"
type textarea "Atlantis Philharmonic é banda formada em [GEOGRAPHIC_DATA], [GEOGRAPHIC_DATA], …"
click at [366, 114] on textarea "Descrição de SEO" at bounding box center [404, 106] width 127 height 19
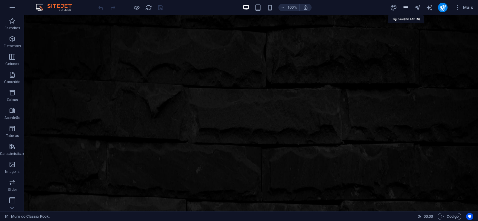
click at [407, 5] on icon "pages" at bounding box center [405, 7] width 7 height 7
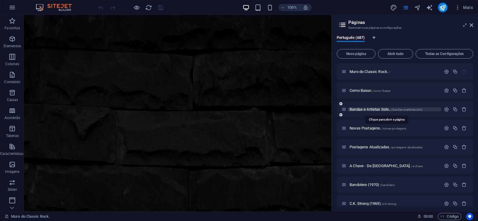
click at [360, 109] on span "Bandas e Artistas Solo.. /bandas-e-artistas-solo" at bounding box center [385, 109] width 73 height 4
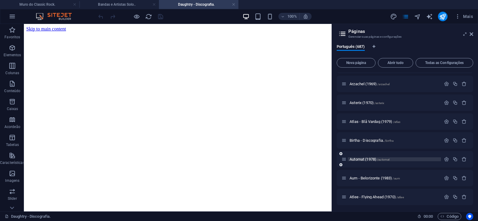
scroll to position [12795, 0]
click at [0, 0] on span "Nova página" at bounding box center [0, 0] width 0 height 0
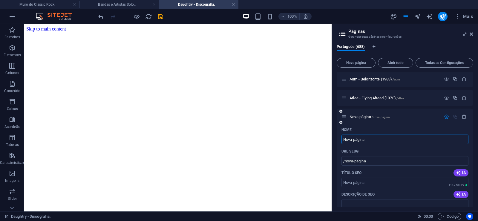
paste input "Atlantis Philharmonic (1974)"
type input "Atlantis Philharmonic (1974)"
type input "/atlantis-philharmonic-1974"
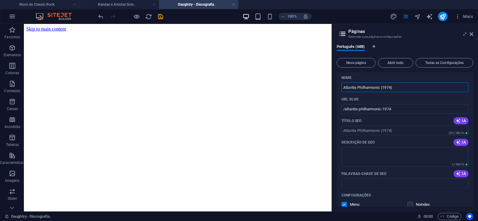
scroll to position [12946, 0]
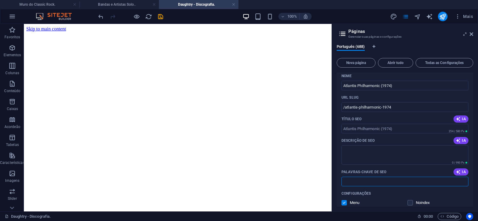
click at [369, 179] on input "Palavras-chave de SEO" at bounding box center [404, 182] width 127 height 10
paste input "Atlantis Philharmonic (1974) Download."
type input "Atlantis Philharmonic (1974) Download."
click at [370, 152] on textarea "Descrição de SEO" at bounding box center [404, 154] width 127 height 19
paste textarea "Atlantis Philharmonic é banda formada em [GEOGRAPHIC_DATA], [GEOGRAPHIC_DATA], …"
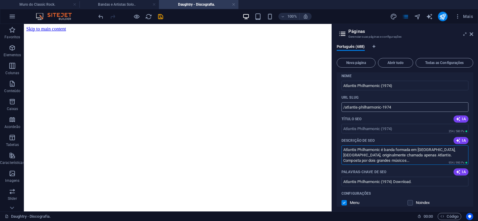
type textarea "Atlantis Philharmonic é banda formada em [GEOGRAPHIC_DATA], [GEOGRAPHIC_DATA], …"
click at [374, 112] on input "/atlantis-philharmonic-1974" at bounding box center [404, 107] width 127 height 10
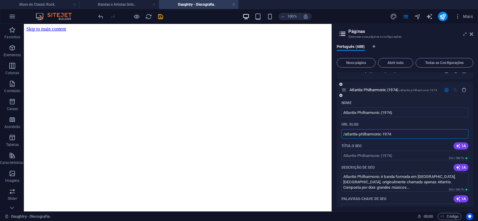
drag, startPoint x: 382, startPoint y: 134, endPoint x: 345, endPoint y: 138, distance: 37.2
click at [345, 138] on input "/atlantis-philharmonic-1974" at bounding box center [404, 134] width 127 height 10
click at [392, 131] on input "/atlantis-philharmonic-1974" at bounding box center [404, 134] width 127 height 10
drag, startPoint x: 382, startPoint y: 134, endPoint x: 405, endPoint y: 133, distance: 23.3
click at [405, 133] on input "/atlantis-philharmonic-1974" at bounding box center [404, 134] width 127 height 10
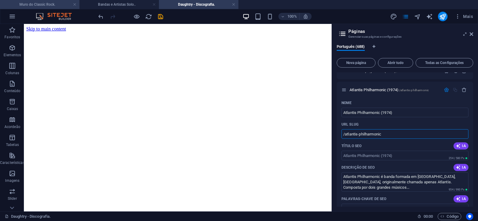
type input "/atlantis-philharmonic"
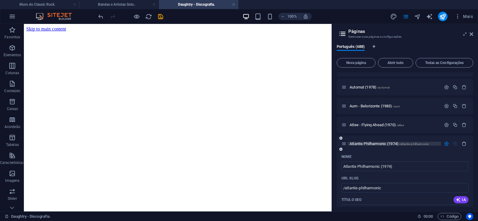
click at [374, 143] on span "Atlantis Philharmonic (1974) /atlantis-philharmonic" at bounding box center [388, 143] width 79 height 4
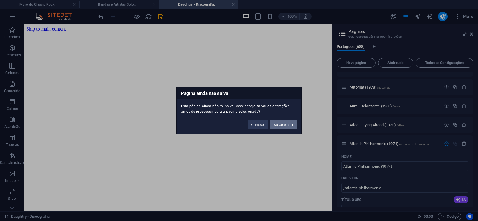
click at [279, 124] on button "Salvar e abrir" at bounding box center [283, 124] width 27 height 9
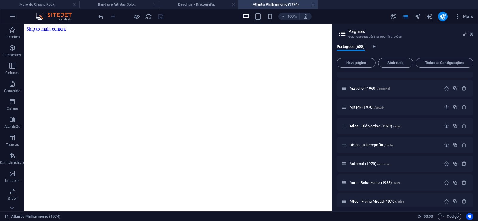
scroll to position [0, 0]
click at [471, 34] on icon at bounding box center [472, 34] width 4 height 5
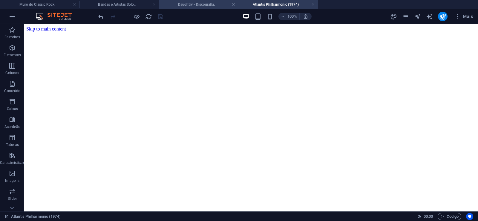
click at [197, 4] on h4 "Daughtry - Discografia." at bounding box center [198, 4] width 79 height 7
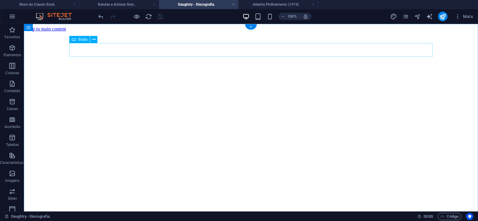
click div "Daughtry - Discografia."
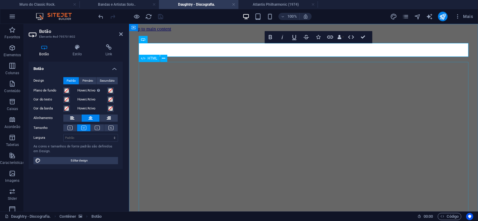
scroll to position [0, 5]
click div "Daughtry é uma banda norte-americana de rock liderada pelo ex-participante do p…"
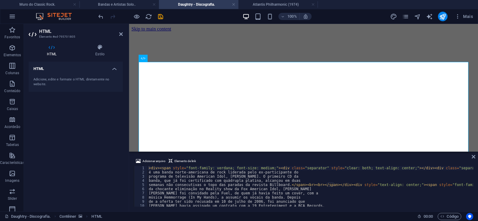
type textarea "música Hemmorrage (In My Hands), a assumir os vocais da banda. Depois"
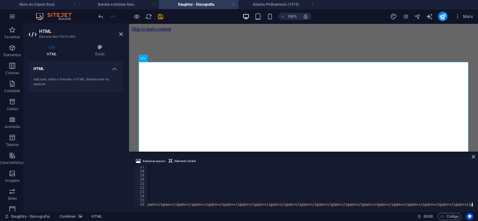
scroll to position [0, 15655]
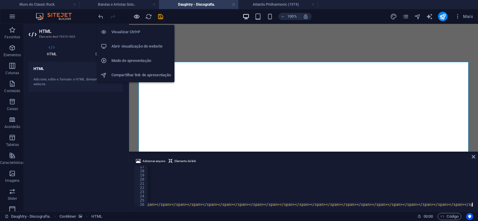
click at [136, 16] on icon "button" at bounding box center [136, 16] width 7 height 7
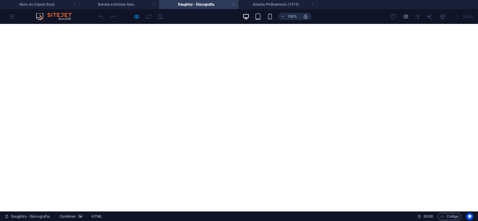
scroll to position [122, 0]
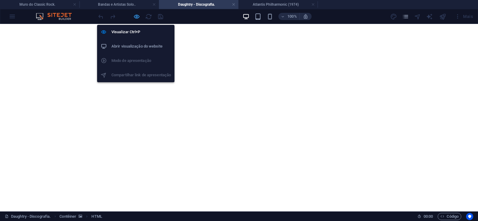
click at [136, 19] on icon "button" at bounding box center [136, 16] width 7 height 7
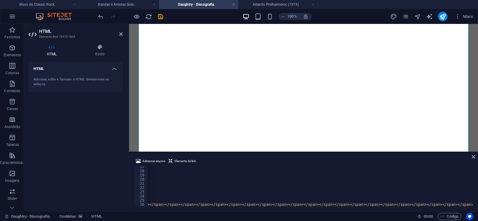
scroll to position [0, 15632]
type textarea "<span style="font-family: verdana; font-size: medium;"><span style="color: #f1c…"
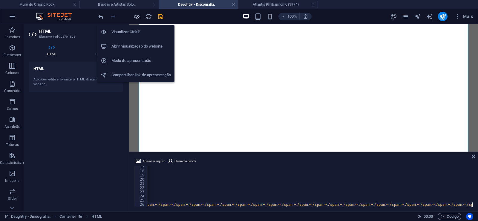
click at [134, 14] on icon "button" at bounding box center [136, 16] width 7 height 7
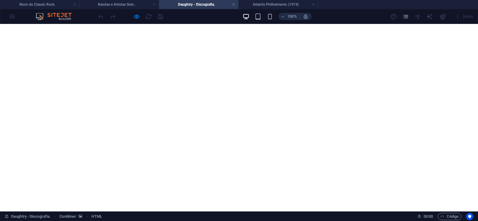
scroll to position [408, 0]
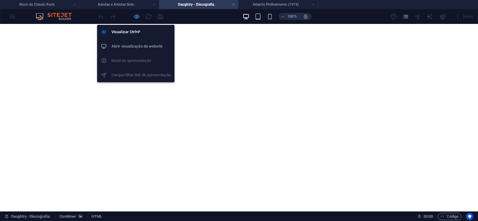
click at [136, 16] on icon "button" at bounding box center [136, 16] width 7 height 7
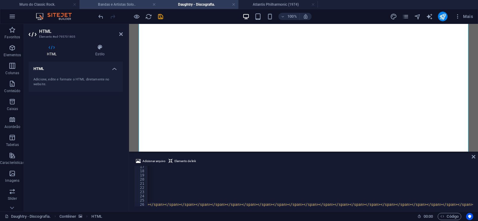
scroll to position [0, 15632]
click at [162, 16] on icon "save" at bounding box center [160, 16] width 7 height 7
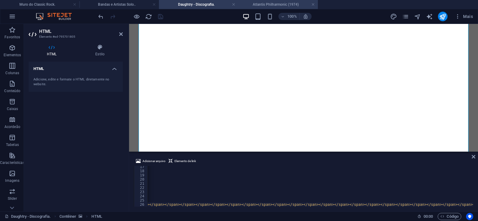
click at [290, 4] on h4 "Atlantis Philharmonic (1974)" at bounding box center [277, 4] width 79 height 7
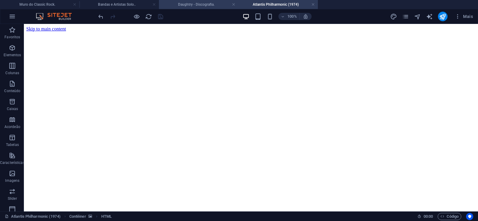
click at [214, 3] on h4 "Daughtry - Discografia." at bounding box center [198, 4] width 79 height 7
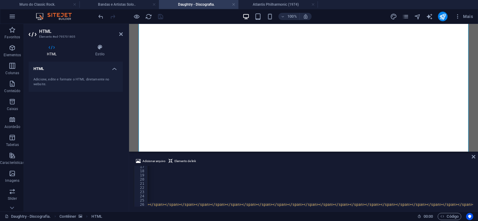
type textarea "</span></div><div style="text-align: center;">"
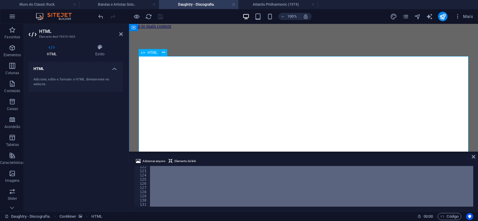
scroll to position [0, 0]
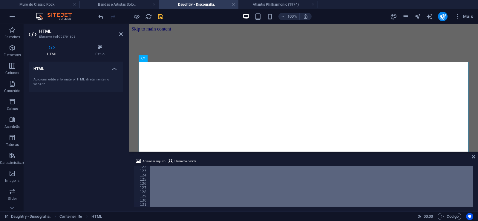
click at [474, 160] on div "Adicionar arquivo Elemento de link 122 123 124 125 126 127 128 129 130 131 Main…" at bounding box center [303, 182] width 349 height 59
click at [474, 155] on icon at bounding box center [474, 156] width 4 height 5
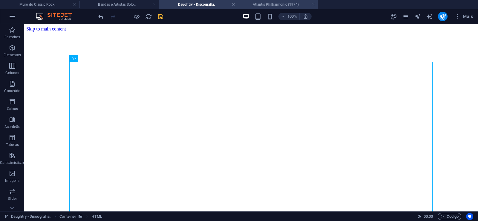
click at [273, 2] on h4 "Atlantis Philharmonic (1974)" at bounding box center [277, 4] width 79 height 7
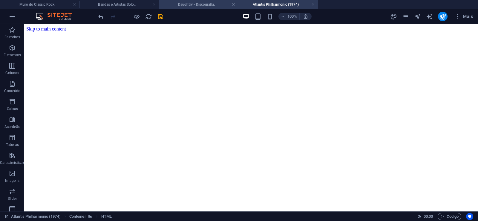
click at [184, 2] on h4 "Daughtry - Discografia." at bounding box center [198, 4] width 79 height 7
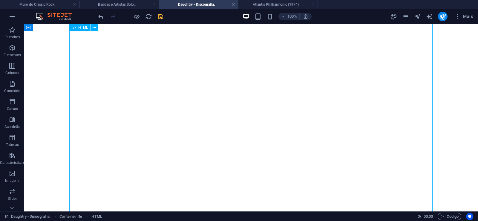
scroll to position [1036, 0]
click at [158, 17] on icon "save" at bounding box center [160, 16] width 7 height 7
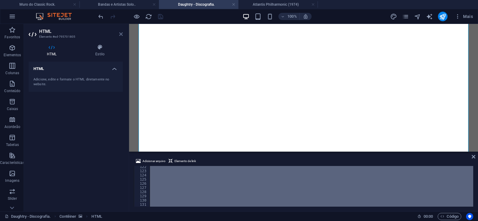
click at [120, 33] on icon at bounding box center [121, 34] width 4 height 5
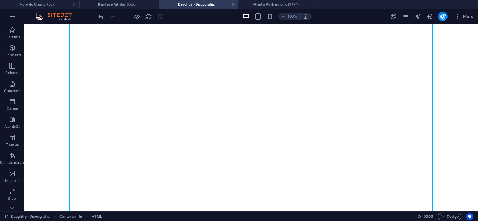
click figure
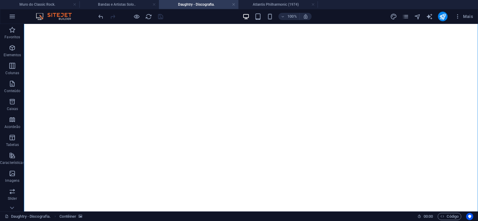
click figure
click at [271, 1] on li "Atlantis Philharmonic (1974)" at bounding box center [277, 4] width 79 height 9
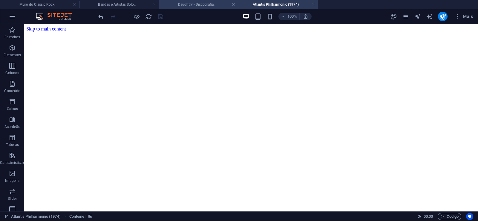
click at [189, 2] on h4 "Daughtry - Discografia." at bounding box center [198, 4] width 79 height 7
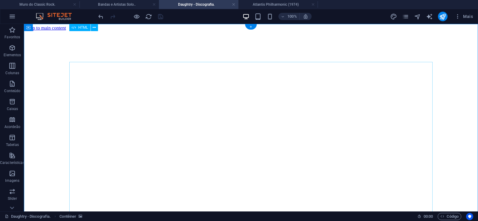
scroll to position [0, 0]
click at [273, 1] on li "Atlantis Philharmonic (1974)" at bounding box center [277, 4] width 79 height 9
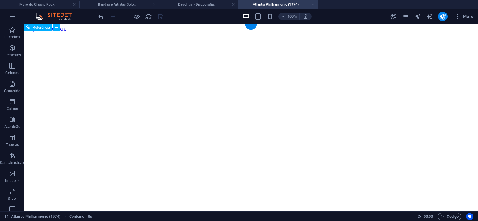
click at [58, 32] on figure at bounding box center [250, 32] width 449 height 0
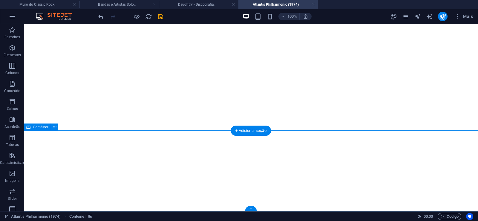
click div "Solte o conteúdo aqui ou Adicionar elementos Colar área de transferência"
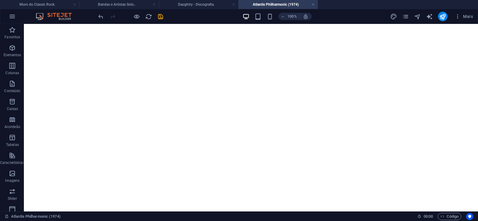
scroll to position [0, 0]
click figure
click div "Daughtry é uma banda norte-americana de rock liderada pelo ex-participante do p…"
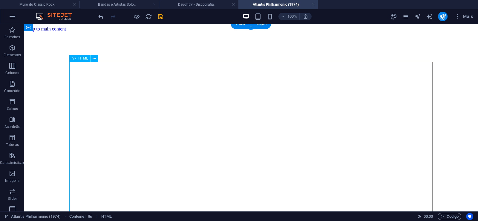
click div "Daughtry é uma banda norte-americana de rock liderada pelo ex-participante do p…"
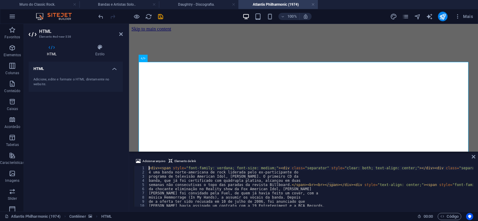
type textarea "música Hemmorrage (In My Hands), a assumir os vocais da banda. Depois"
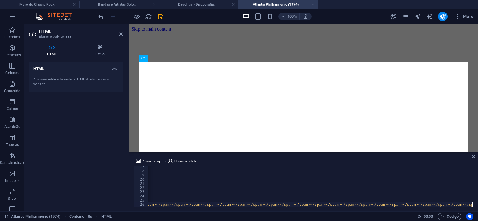
scroll to position [0, 15655]
click at [158, 15] on icon "save" at bounding box center [160, 16] width 7 height 7
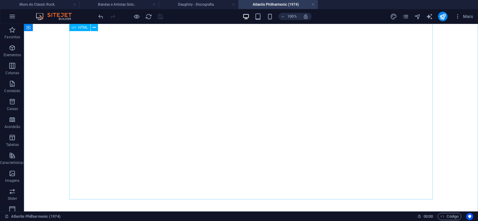
scroll to position [378, 0]
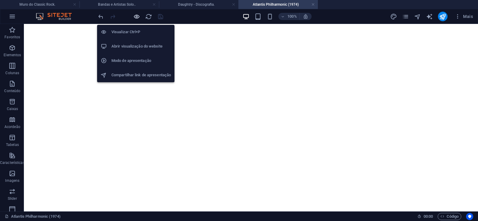
click at [136, 16] on icon "button" at bounding box center [136, 16] width 7 height 7
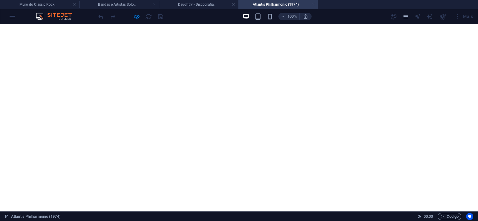
click at [313, 4] on link at bounding box center [313, 5] width 4 height 6
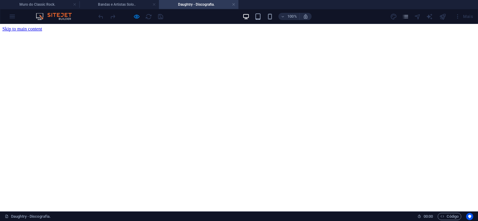
scroll to position [2191, 0]
click at [234, 5] on link at bounding box center [234, 5] width 4 height 6
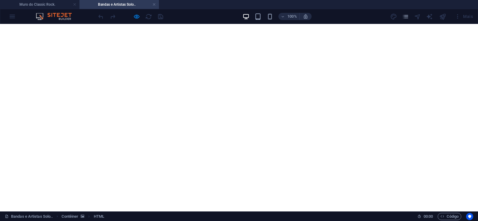
scroll to position [823, 0]
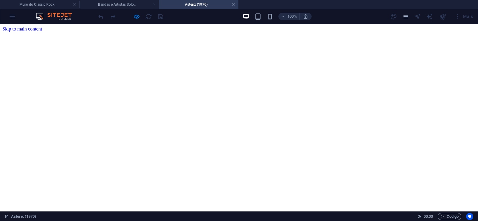
scroll to position [0, 0]
click at [234, 5] on link at bounding box center [234, 5] width 4 height 6
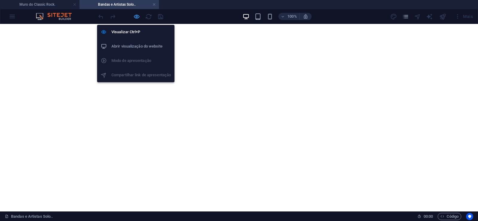
drag, startPoint x: 137, startPoint y: 15, endPoint x: 119, endPoint y: 69, distance: 56.4
click at [137, 15] on icon "button" at bounding box center [136, 16] width 7 height 7
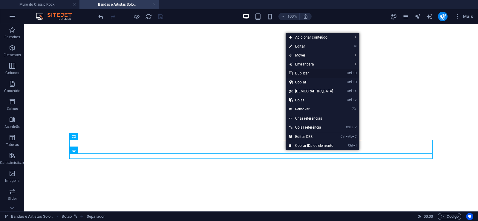
click at [302, 74] on link "Ctrl D Duplicar" at bounding box center [311, 73] width 51 height 9
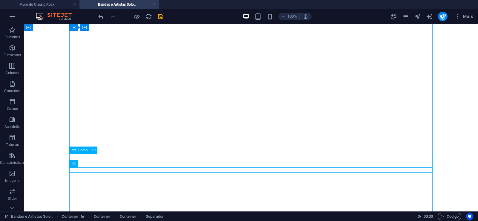
drag, startPoint x: 283, startPoint y: 168, endPoint x: 279, endPoint y: 157, distance: 12.5
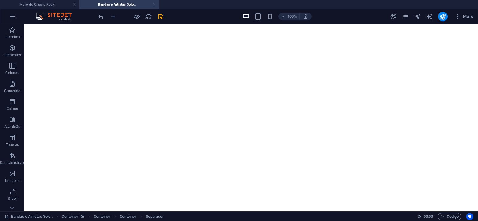
drag, startPoint x: 284, startPoint y: 170, endPoint x: 283, endPoint y: 155, distance: 14.6
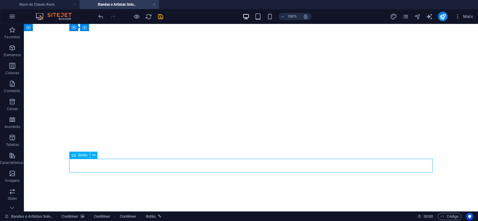
select select "px"
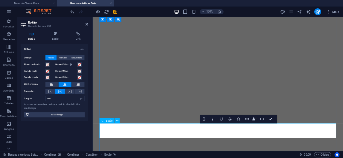
scroll to position [0, 4]
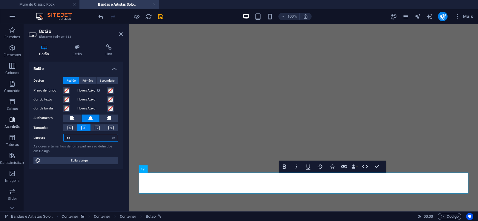
drag, startPoint x: 73, startPoint y: 139, endPoint x: 3, endPoint y: 131, distance: 69.8
click at [64, 136] on input "166" at bounding box center [91, 137] width 54 height 7
drag, startPoint x: 74, startPoint y: 140, endPoint x: 39, endPoint y: 139, distance: 35.0
click at [64, 139] on input "186" at bounding box center [91, 137] width 54 height 7
drag, startPoint x: 76, startPoint y: 137, endPoint x: 46, endPoint y: 138, distance: 29.9
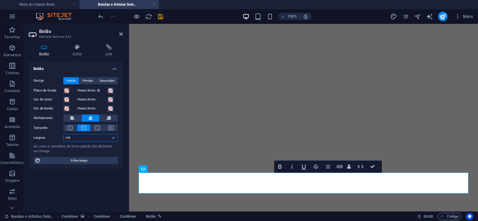
click at [64, 138] on input "196" at bounding box center [91, 137] width 54 height 7
drag, startPoint x: 75, startPoint y: 138, endPoint x: 38, endPoint y: 138, distance: 36.7
click at [64, 138] on input "206" at bounding box center [91, 137] width 54 height 7
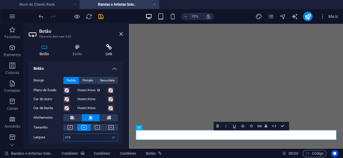
type input "216"
click at [108, 51] on h4 "Link" at bounding box center [109, 50] width 28 height 13
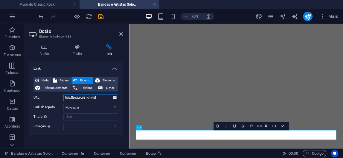
drag, startPoint x: 88, startPoint y: 98, endPoint x: 105, endPoint y: 98, distance: 17.0
click at [105, 98] on input "https://mdcr.site/asterix" at bounding box center [90, 97] width 55 height 7
paste input "tlantis-philharmonic"
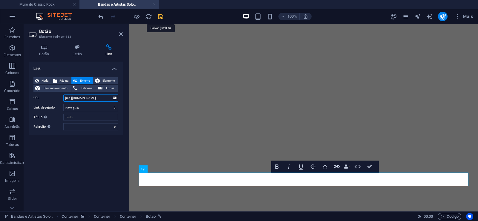
type input "https://mdcr.site/atlantis-philharmonic"
drag, startPoint x: 160, startPoint y: 15, endPoint x: 135, endPoint y: 9, distance: 26.4
click at [160, 15] on icon "save" at bounding box center [160, 16] width 7 height 7
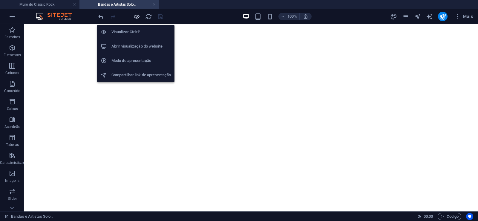
click at [136, 15] on icon "button" at bounding box center [136, 16] width 7 height 7
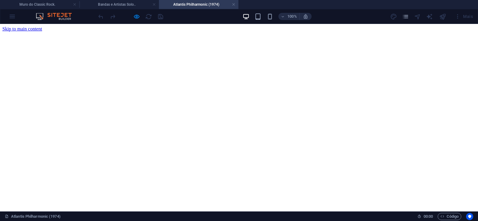
scroll to position [0, 0]
click at [232, 4] on link at bounding box center [234, 5] width 4 height 6
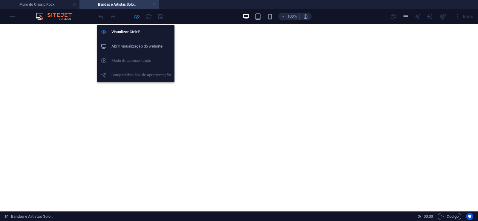
drag, startPoint x: 136, startPoint y: 17, endPoint x: 188, endPoint y: 1, distance: 53.6
click at [136, 17] on icon "button" at bounding box center [136, 16] width 7 height 7
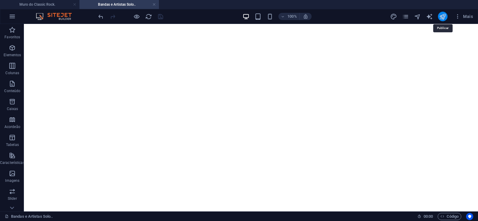
click at [441, 16] on icon "publish" at bounding box center [442, 16] width 7 height 7
